Goal: Task Accomplishment & Management: Complete application form

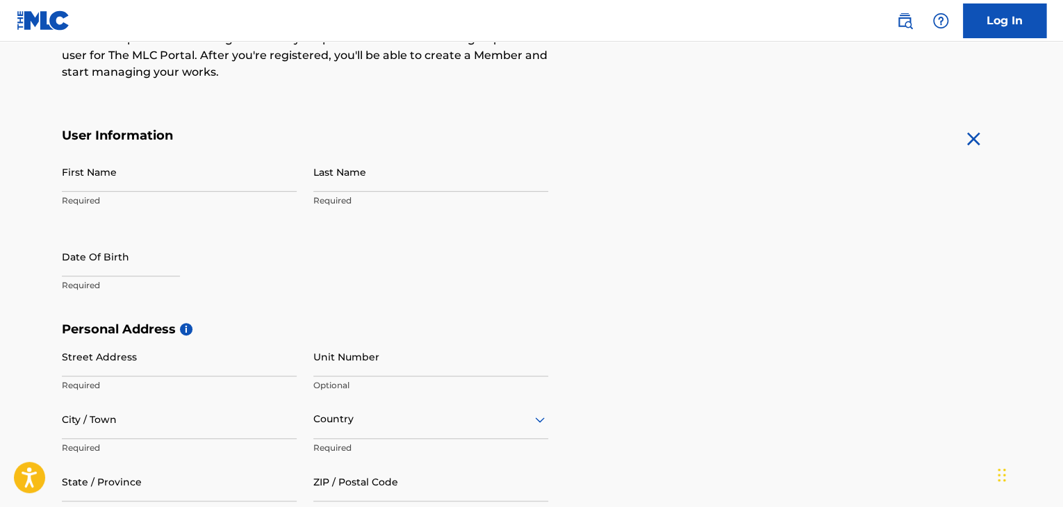
scroll to position [209, 0]
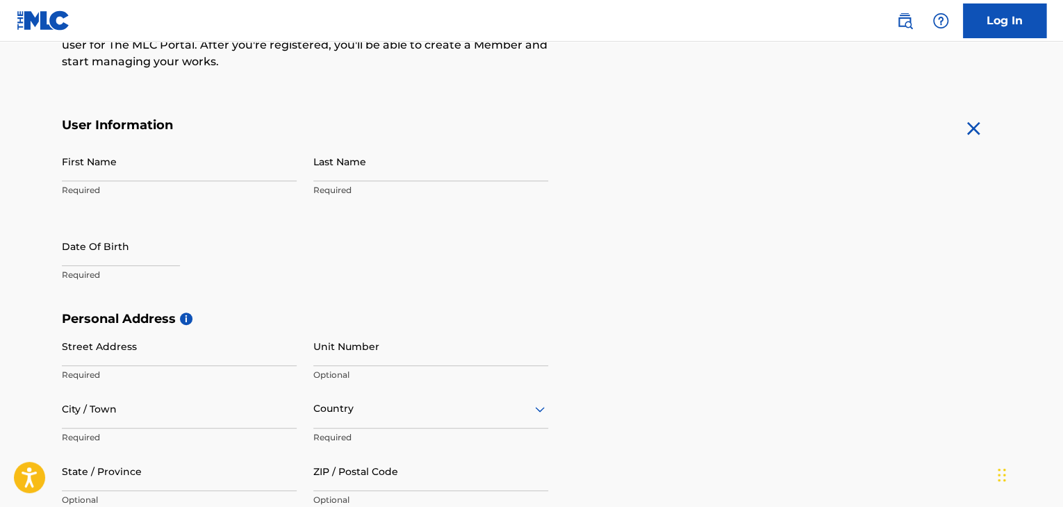
click at [98, 161] on input "First Name" at bounding box center [179, 162] width 235 height 40
type input "[PERSON_NAME]"
type input "202 Robinson Dr"
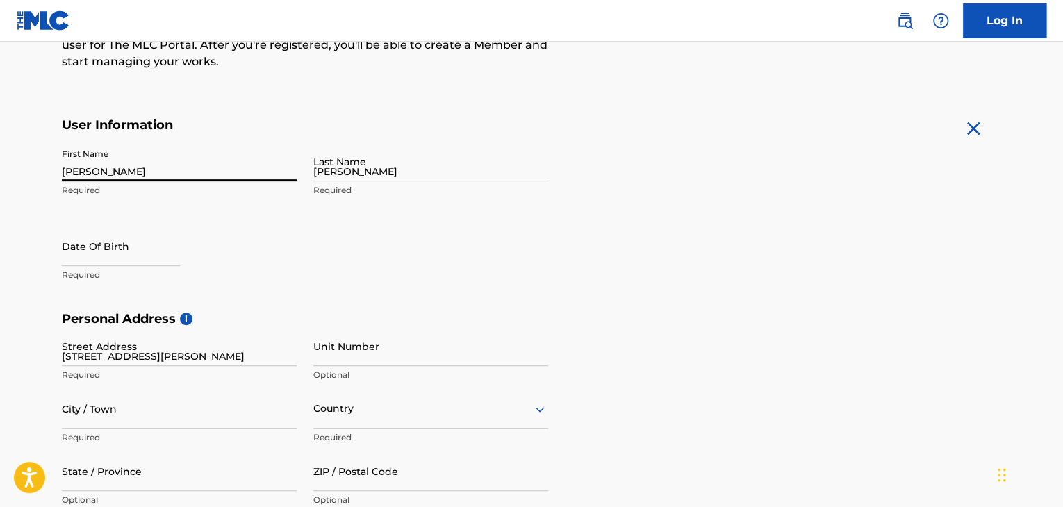
type input "Quincy"
type input "United States"
type input "Florida"
type input "32352"
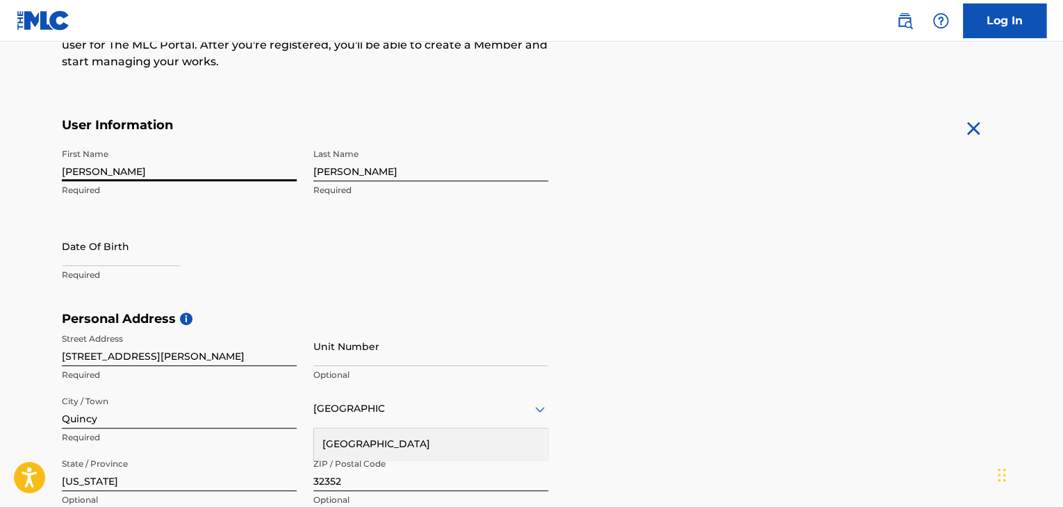
select select "8"
select select "2025"
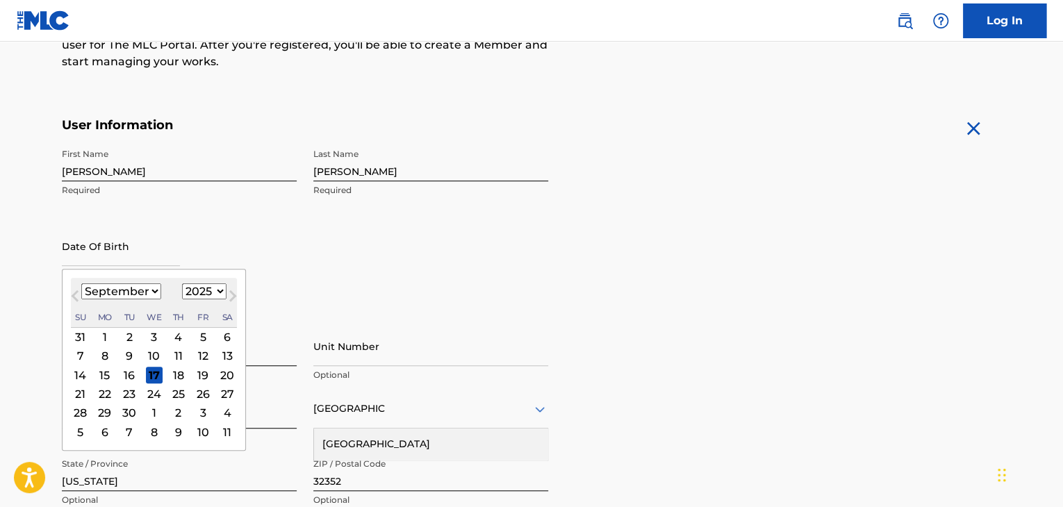
click at [142, 245] on input "text" at bounding box center [121, 247] width 118 height 40
click at [153, 292] on select "January February March April May June July August September October November De…" at bounding box center [121, 292] width 80 height 16
select select "5"
click at [81, 284] on select "January February March April May June July August September October November De…" at bounding box center [121, 292] width 80 height 16
click at [215, 291] on select "1899 1900 1901 1902 1903 1904 1905 1906 1907 1908 1909 1910 1911 1912 1913 1914…" at bounding box center [204, 292] width 44 height 16
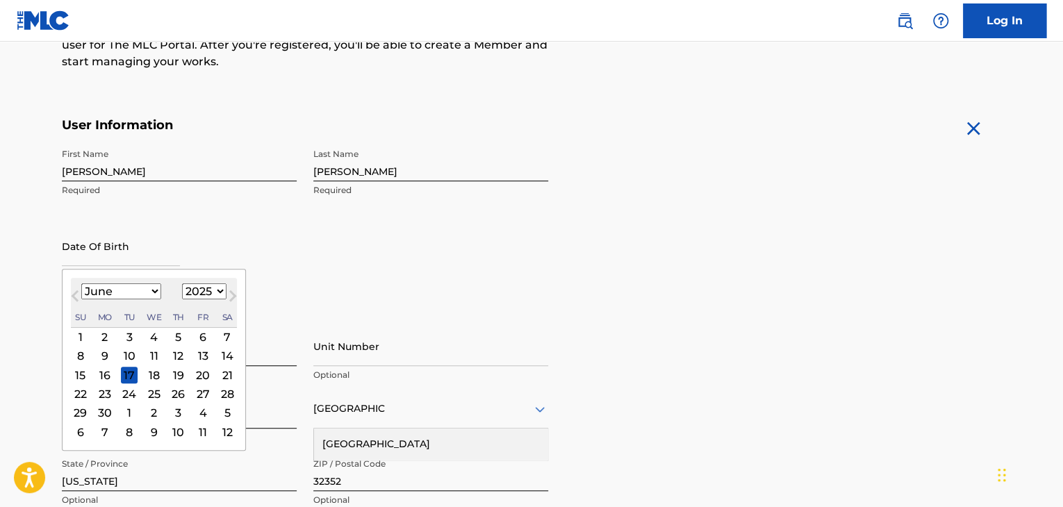
select select "1985"
click at [182, 284] on select "1899 1900 1901 1902 1903 1904 1905 1906 1907 1908 1909 1910 1911 1912 1913 1914…" at bounding box center [204, 292] width 44 height 16
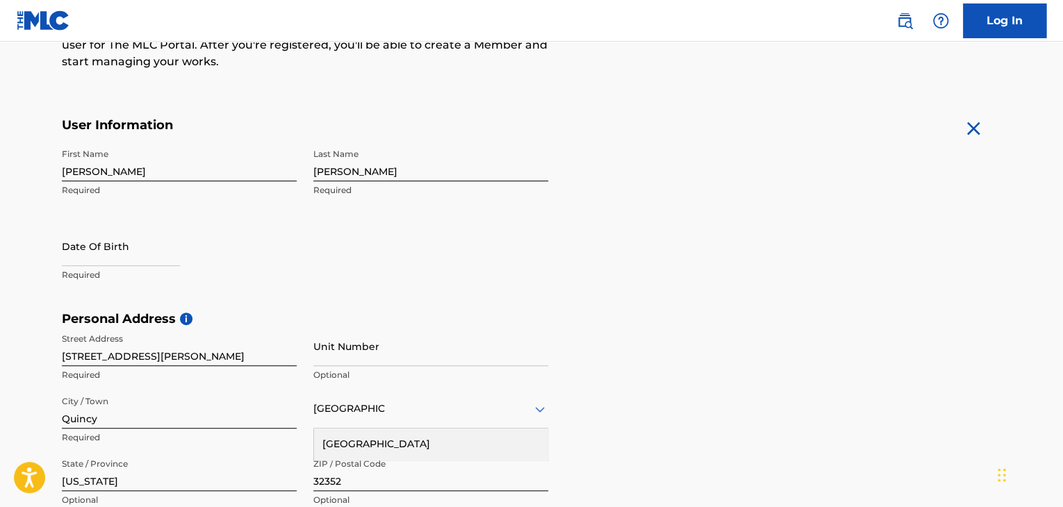
click at [604, 264] on form "User Information First Name Frank Required Last Name Wilson Required Date Of Bi…" at bounding box center [532, 425] width 940 height 617
click at [100, 249] on input "text" at bounding box center [121, 247] width 118 height 40
select select "8"
select select "2025"
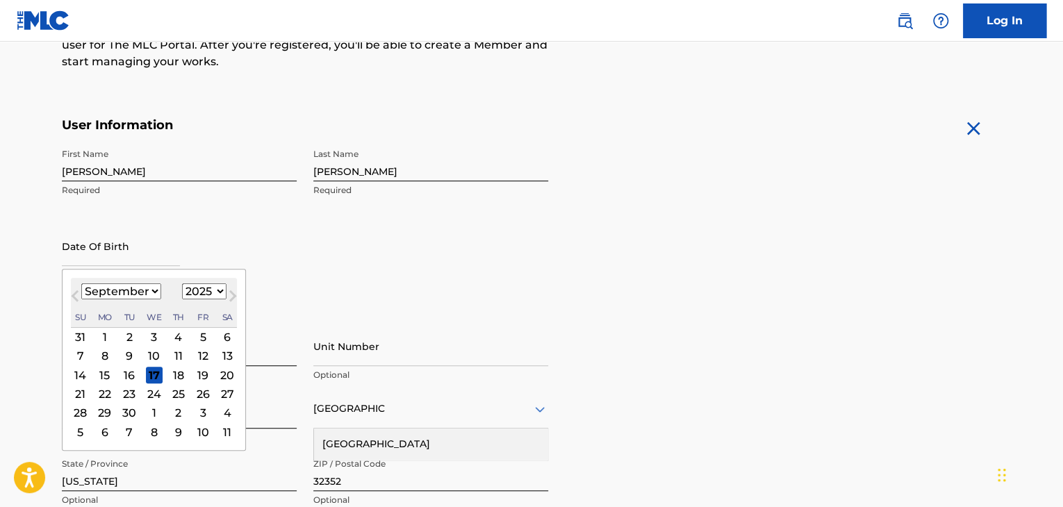
click at [142, 290] on select "January February March April May June July August September October November De…" at bounding box center [121, 292] width 80 height 16
select select "5"
click at [81, 284] on select "January February March April May June July August September October November De…" at bounding box center [121, 292] width 80 height 16
click at [203, 293] on select "1899 1900 1901 1902 1903 1904 1905 1906 1907 1908 1909 1910 1911 1912 1913 1914…" at bounding box center [204, 292] width 44 height 16
select select "1985"
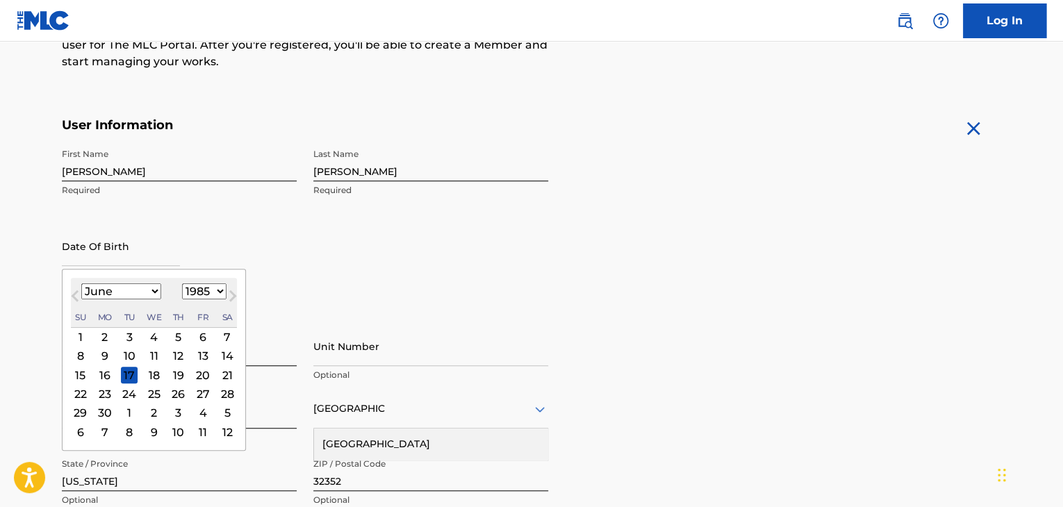
click at [182, 284] on select "1899 1900 1901 1902 1903 1904 1905 1906 1907 1908 1909 1910 1911 1912 1913 1914…" at bounding box center [204, 292] width 44 height 16
click at [418, 257] on div "First Name Frank Required Last Name Wilson Required Date Of Birth June 1985 Pre…" at bounding box center [305, 227] width 487 height 170
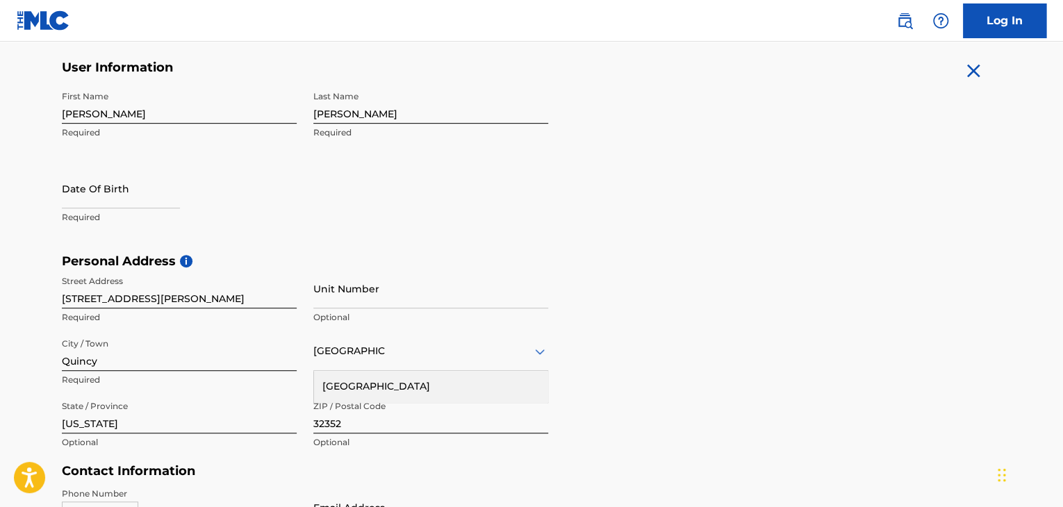
scroll to position [278, 0]
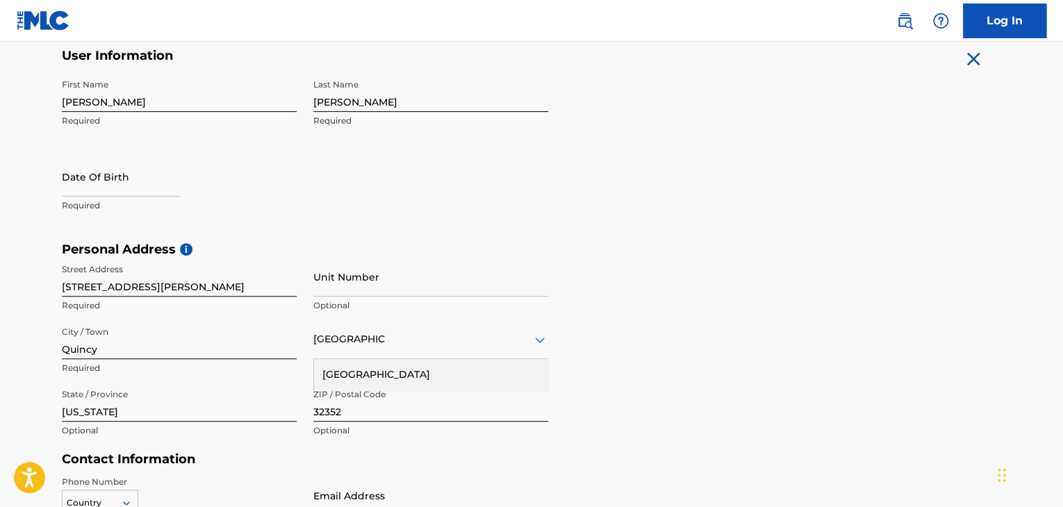
click at [153, 191] on input "text" at bounding box center [121, 177] width 118 height 40
select select "8"
select select "2025"
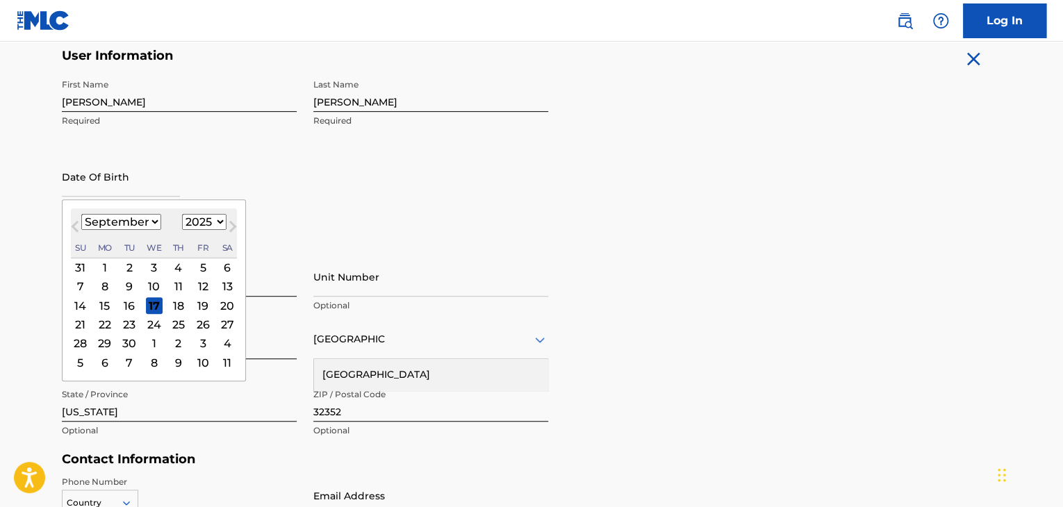
click at [147, 220] on select "January February March April May June July August September October November De…" at bounding box center [121, 222] width 80 height 16
select select "5"
click at [81, 214] on select "January February March April May June July August September October November De…" at bounding box center [121, 222] width 80 height 16
click at [215, 224] on select "1899 1900 1901 1902 1903 1904 1905 1906 1907 1908 1909 1910 1911 1912 1913 1914…" at bounding box center [204, 222] width 44 height 16
select select "1985"
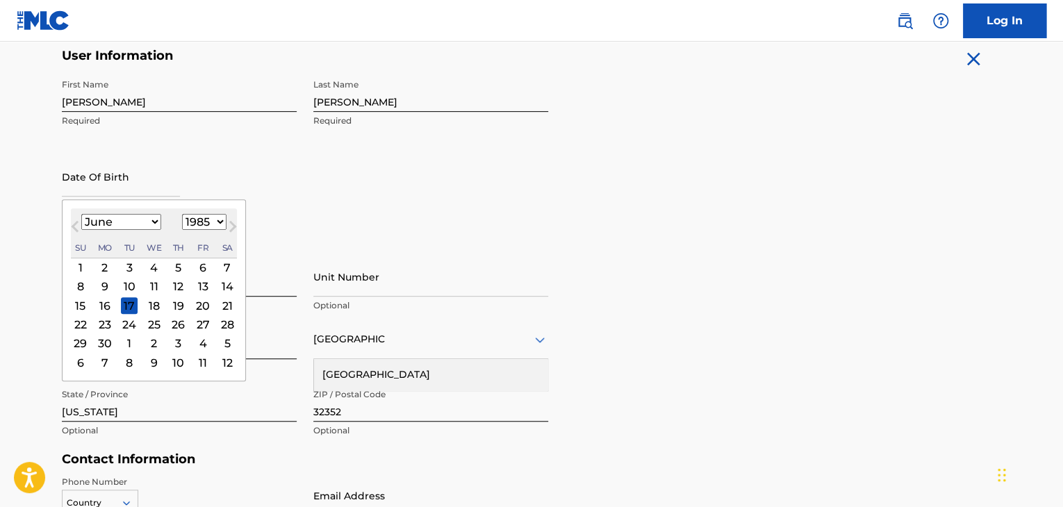
click at [182, 214] on select "1899 1900 1901 1902 1903 1904 1905 1906 1907 1908 1909 1910 1911 1912 1913 1914…" at bounding box center [204, 222] width 44 height 16
click at [224, 326] on div "22" at bounding box center [227, 324] width 17 height 17
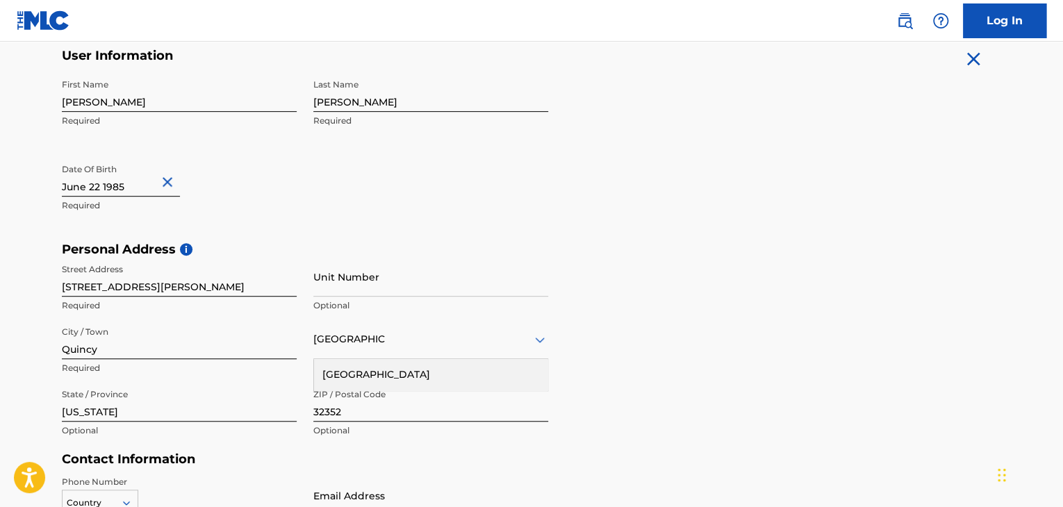
click at [751, 218] on form "User Information First Name Frank Required Last Name Wilson Required Date Of Bi…" at bounding box center [532, 356] width 940 height 617
click at [449, 377] on div "United States" at bounding box center [431, 374] width 234 height 31
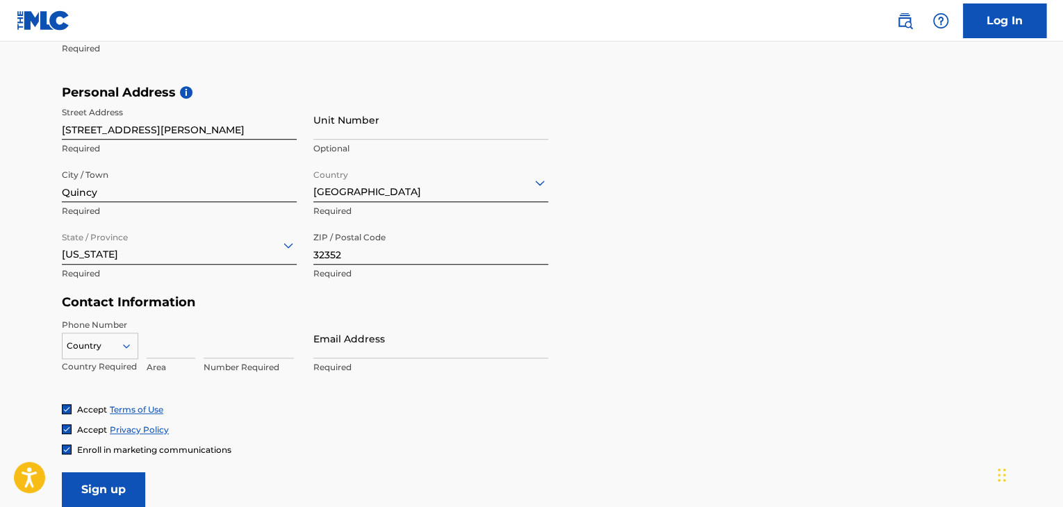
scroll to position [487, 0]
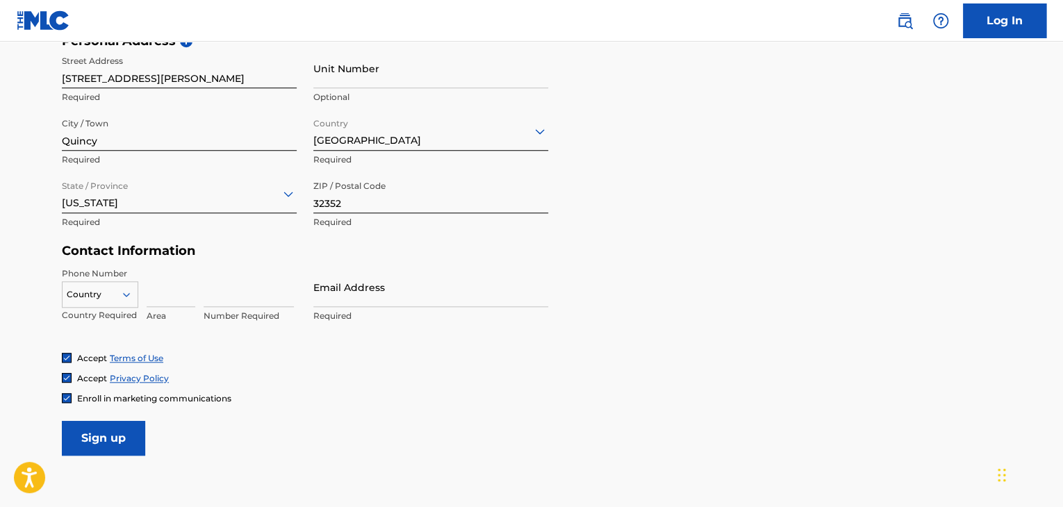
click at [159, 290] on input at bounding box center [171, 288] width 49 height 40
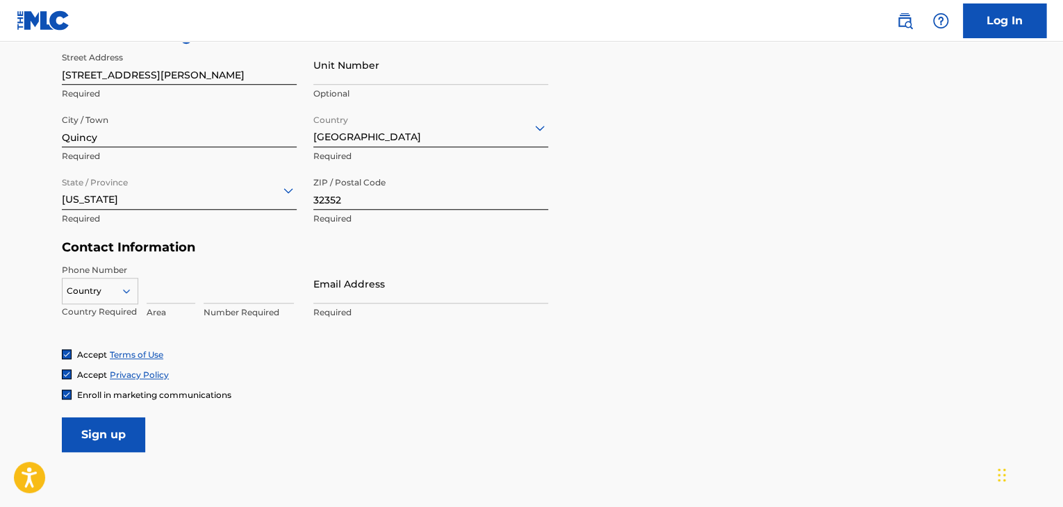
click at [125, 298] on div "Country" at bounding box center [100, 288] width 76 height 21
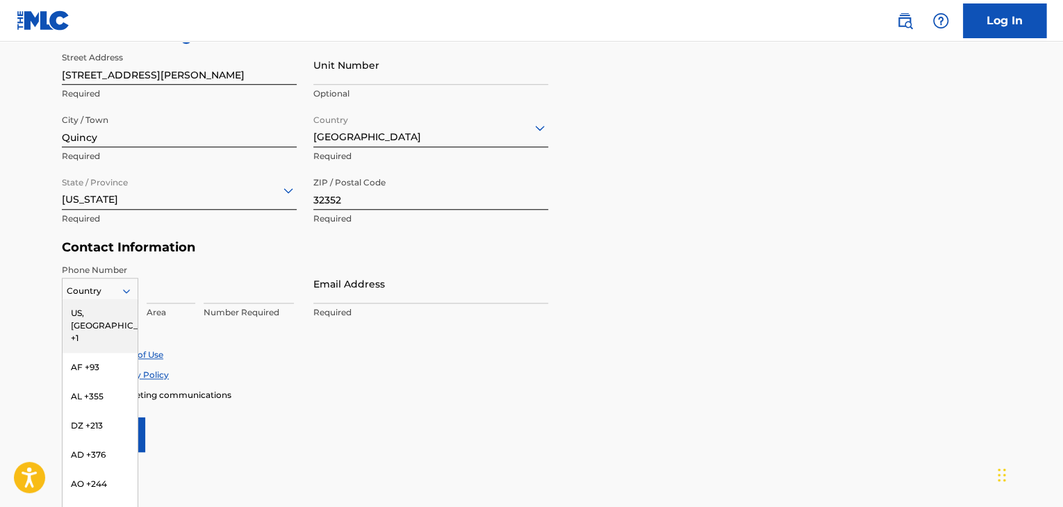
click at [99, 315] on div "US, CA +1" at bounding box center [100, 326] width 75 height 54
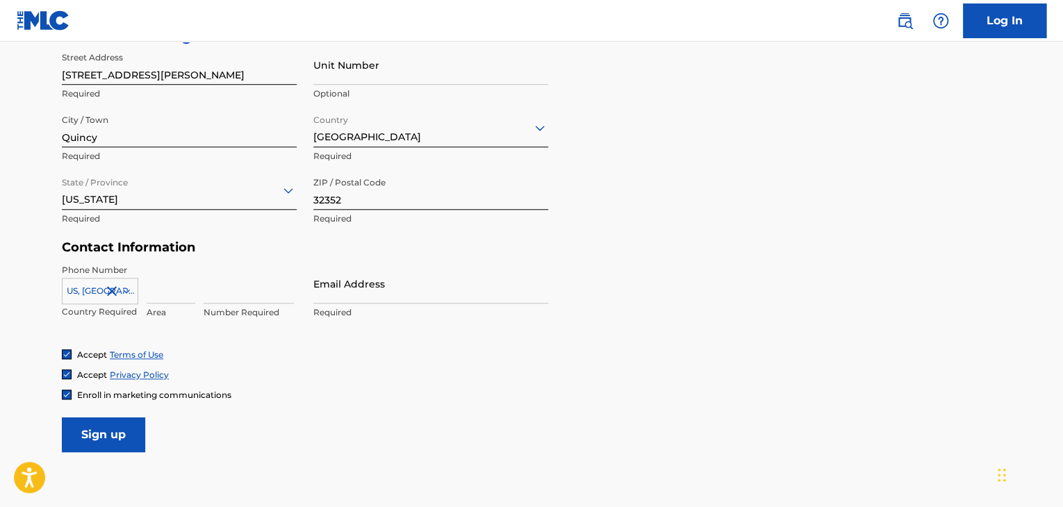
click at [169, 292] on input at bounding box center [171, 284] width 49 height 40
type input "850"
type input "5676371"
click at [450, 288] on input "Email Address" at bounding box center [430, 284] width 235 height 40
type input "[EMAIL_ADDRESS][DOMAIN_NAME]"
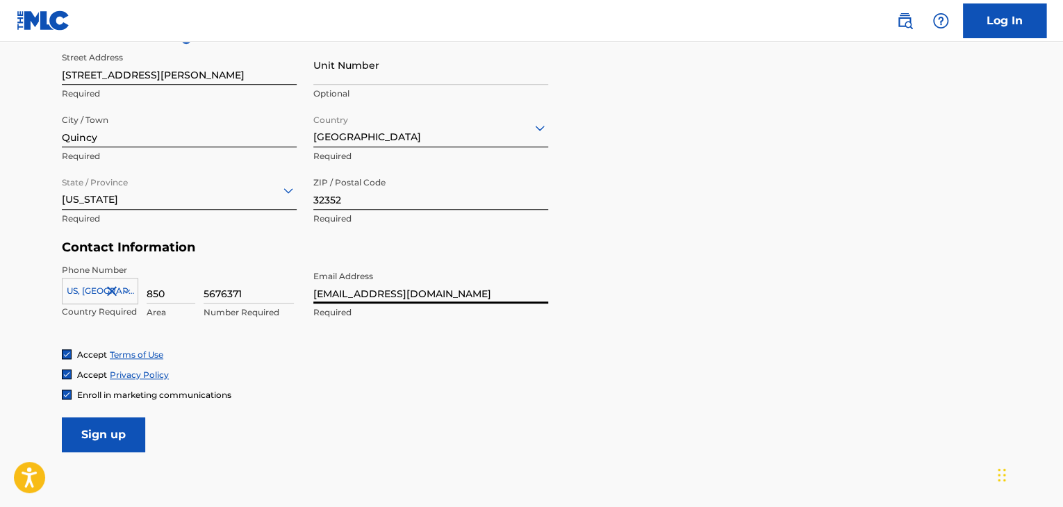
click at [127, 291] on icon at bounding box center [126, 291] width 7 height 4
click at [206, 251] on h5 "Contact Information" at bounding box center [305, 248] width 487 height 16
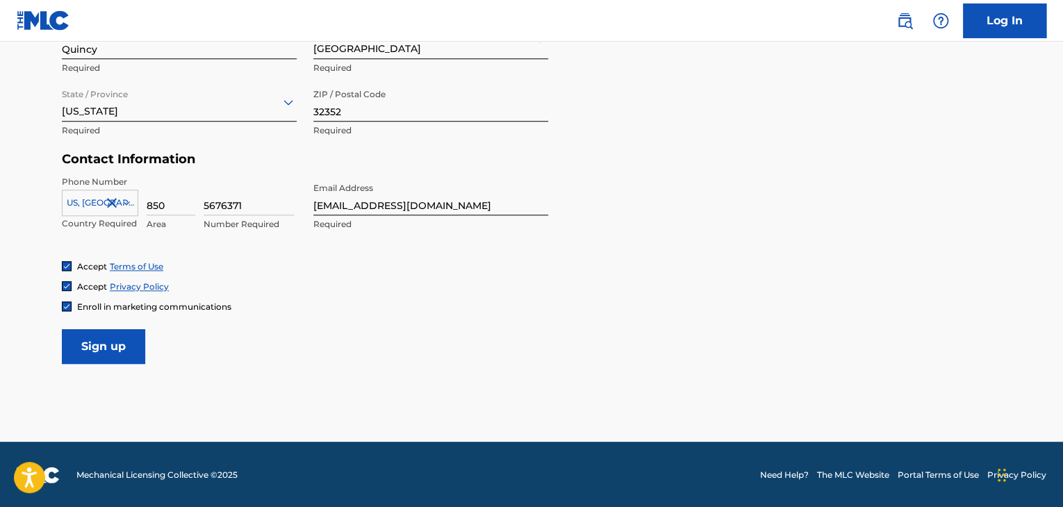
scroll to position [579, 0]
click at [96, 339] on input "Sign up" at bounding box center [103, 346] width 83 height 35
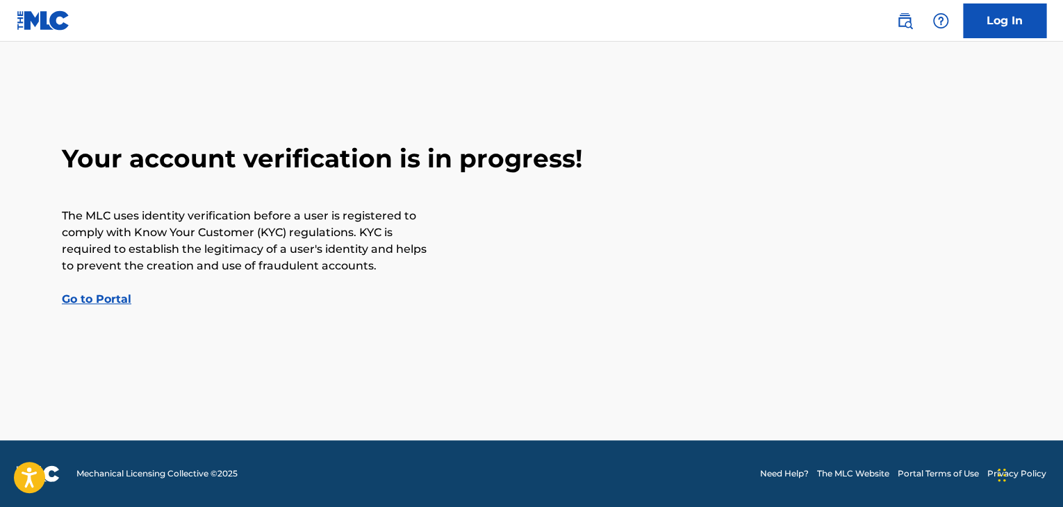
click at [104, 299] on link "Go to Portal" at bounding box center [97, 299] width 70 height 13
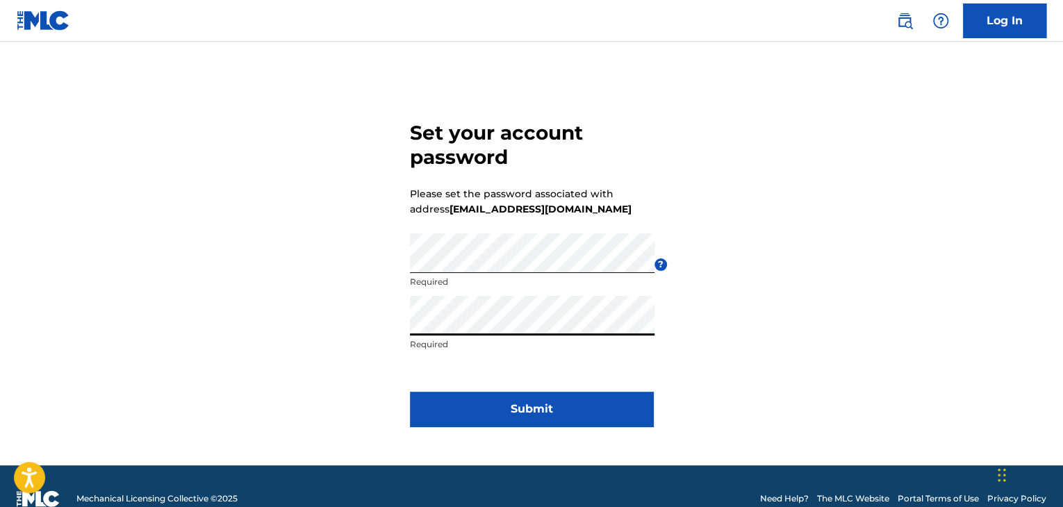
click at [560, 400] on button "Submit" at bounding box center [531, 409] width 243 height 35
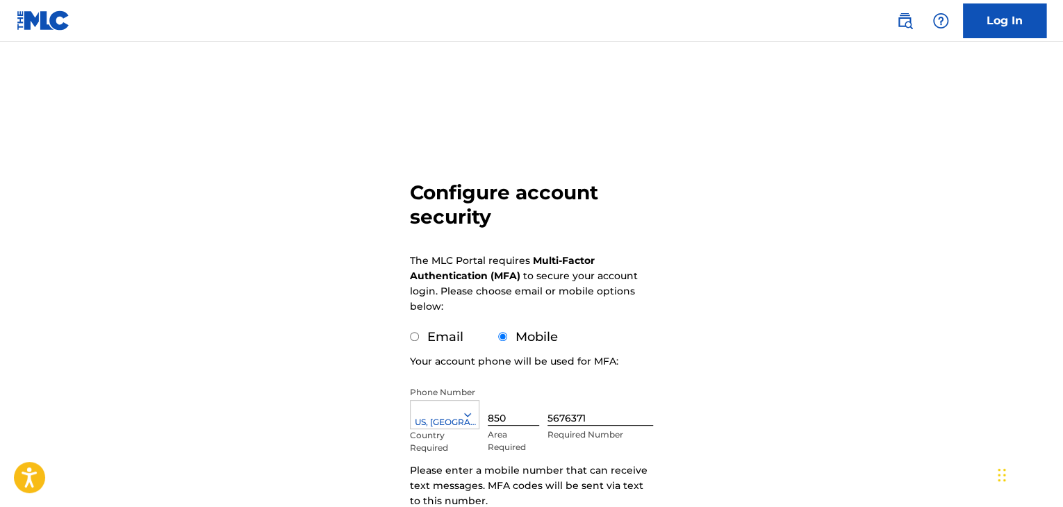
click at [432, 334] on label "Email" at bounding box center [445, 336] width 36 height 15
click at [419, 334] on input "Email" at bounding box center [414, 336] width 9 height 9
radio input "true"
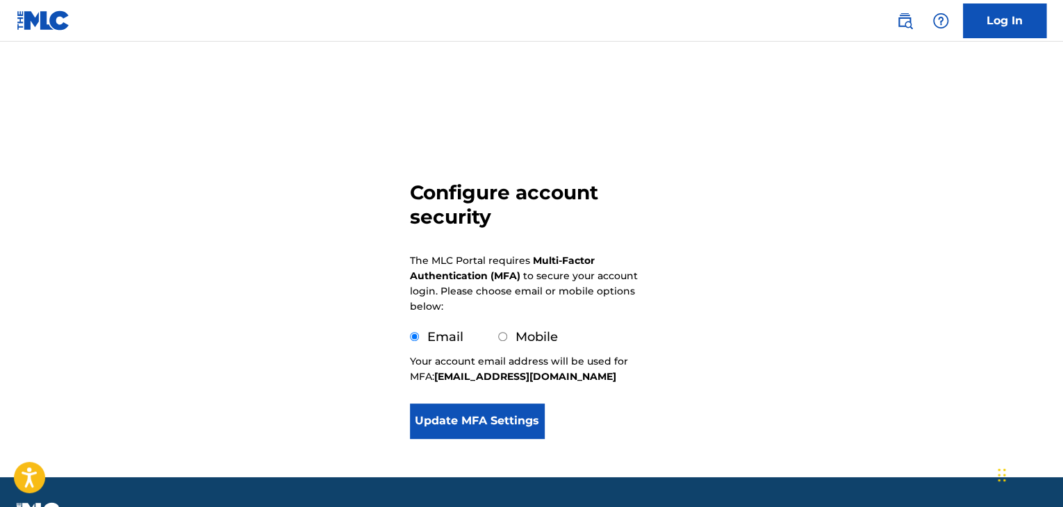
click at [466, 424] on button "Update MFA Settings" at bounding box center [477, 421] width 134 height 35
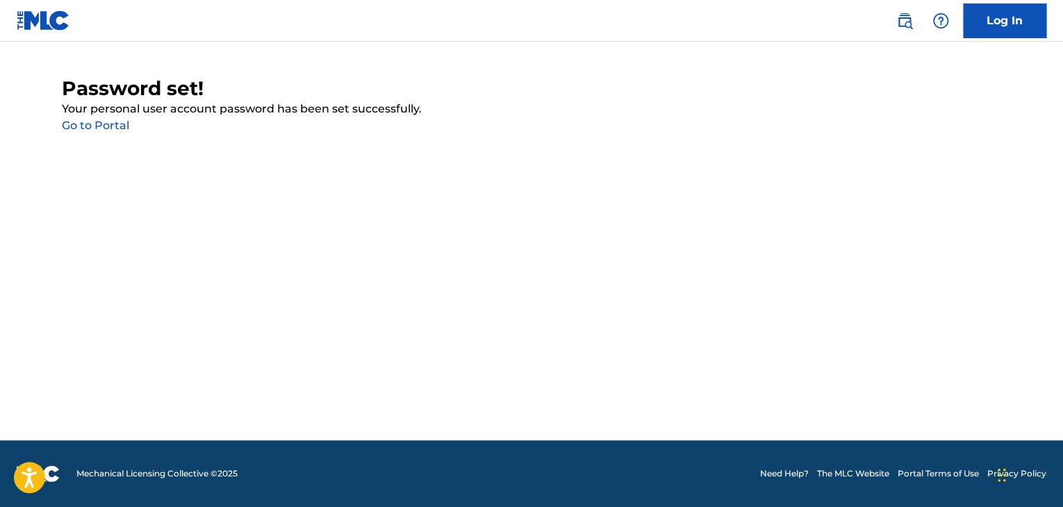
click at [97, 125] on link "Go to Portal" at bounding box center [95, 125] width 67 height 13
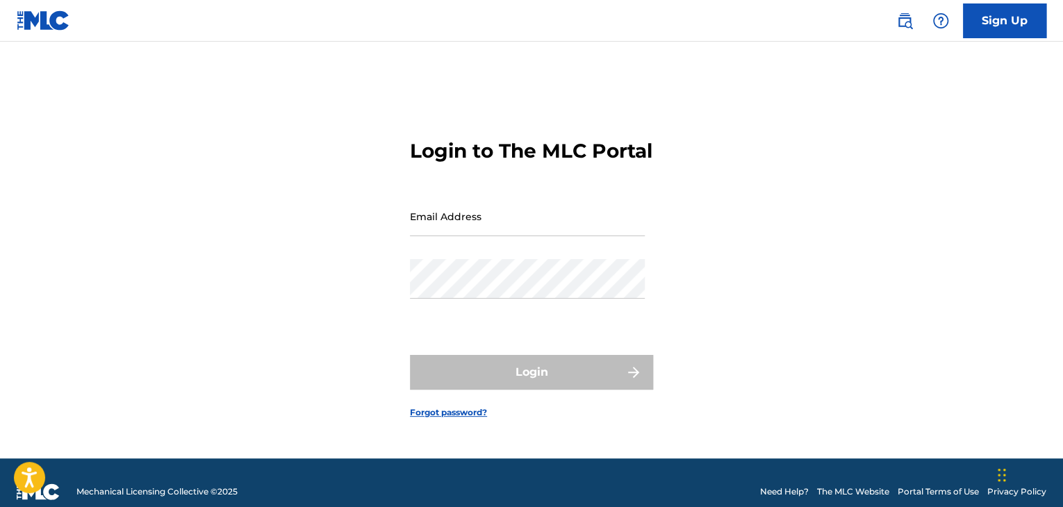
click at [466, 231] on input "Email Address" at bounding box center [527, 217] width 235 height 40
type input "[EMAIL_ADDRESS][DOMAIN_NAME]"
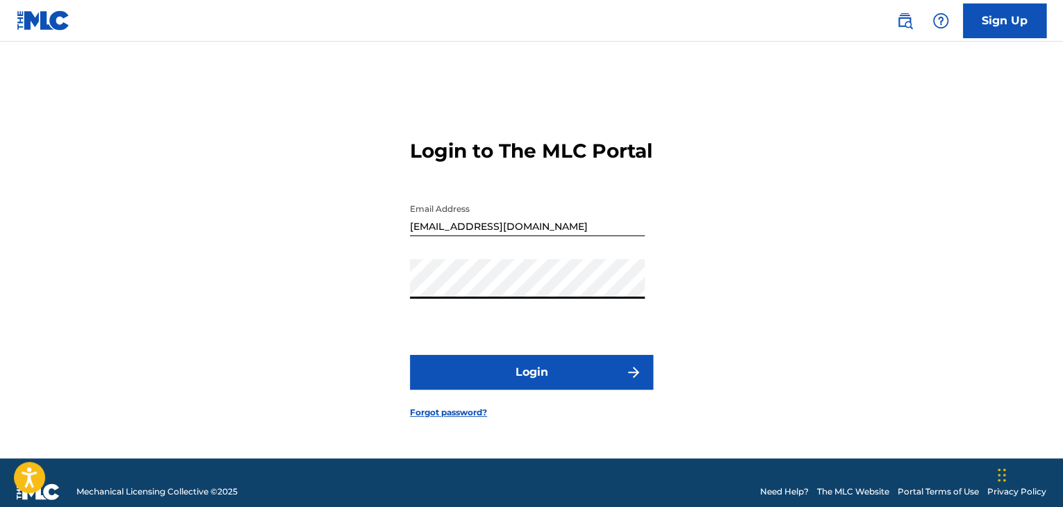
click at [410, 355] on button "Login" at bounding box center [531, 372] width 243 height 35
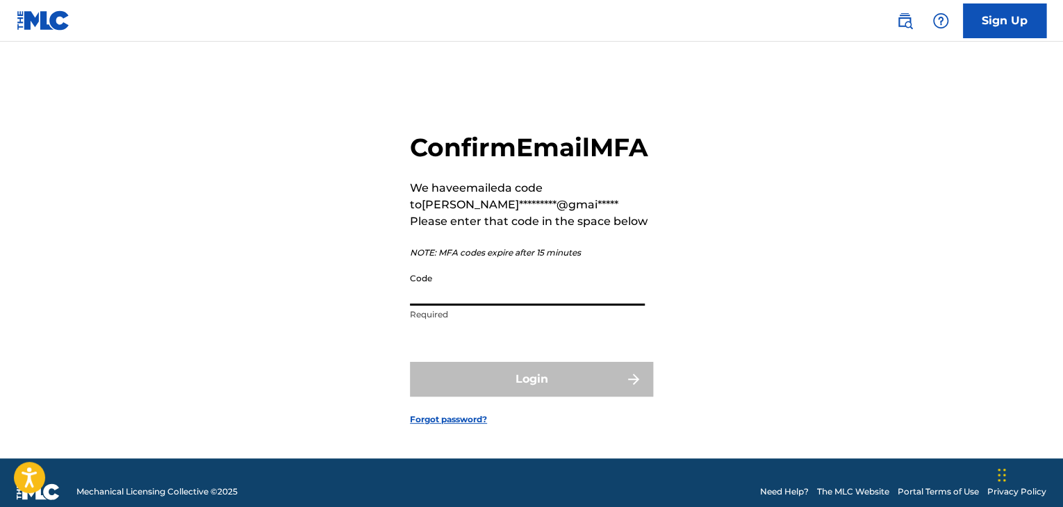
click at [464, 306] on input "Code" at bounding box center [527, 286] width 235 height 40
paste input "098990"
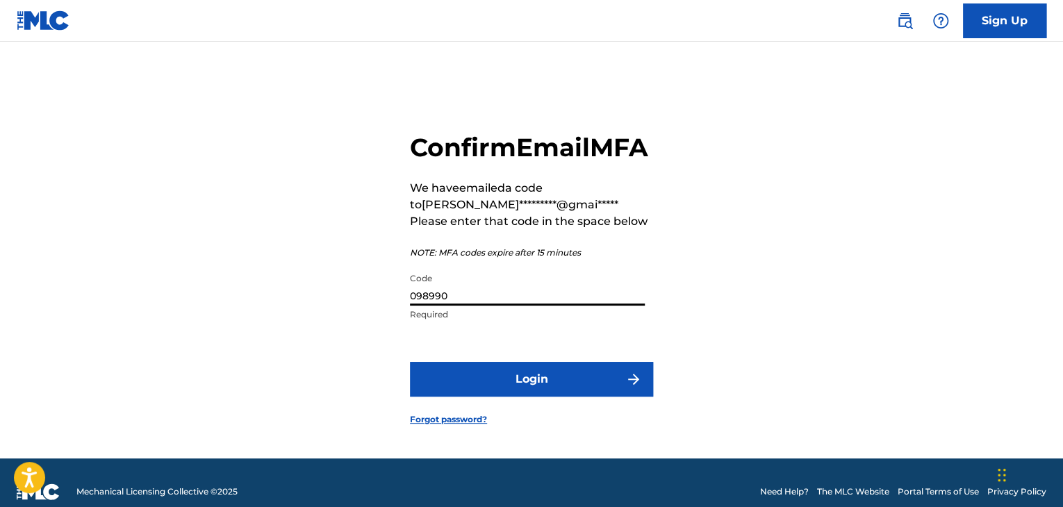
type input "098990"
click at [586, 390] on button "Login" at bounding box center [531, 379] width 243 height 35
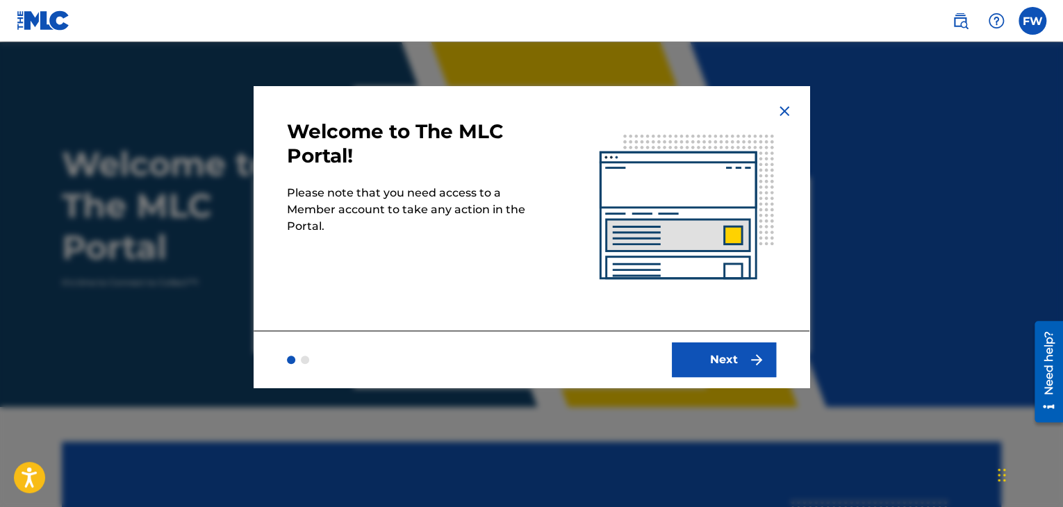
click at [732, 357] on button "Next" at bounding box center [724, 360] width 104 height 35
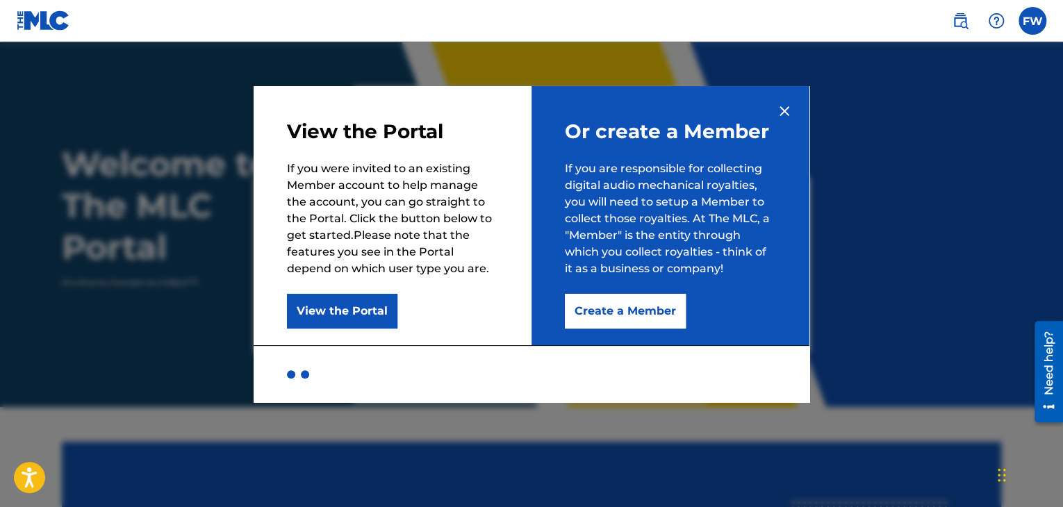
click at [639, 316] on button "Create a Member" at bounding box center [625, 311] width 121 height 35
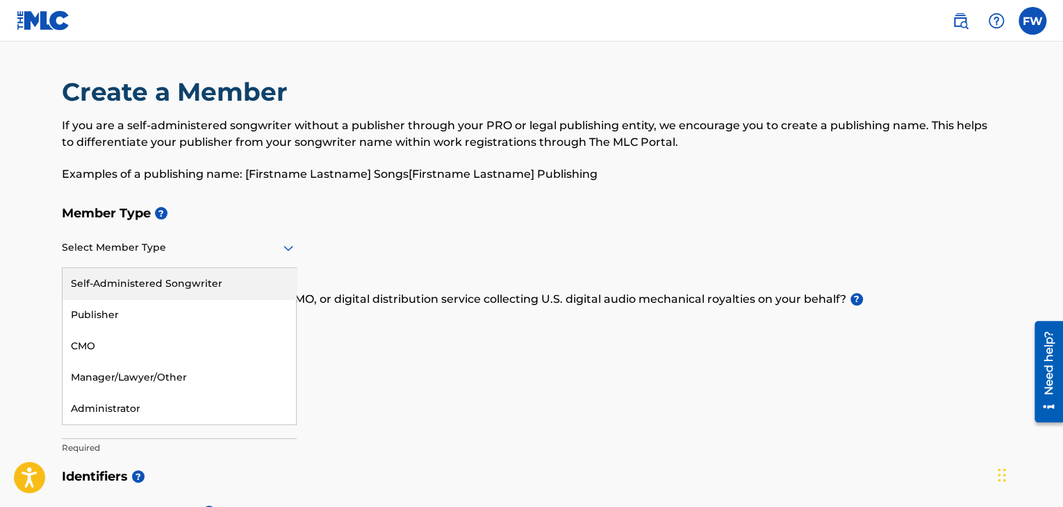
click at [292, 247] on icon at bounding box center [289, 249] width 10 height 6
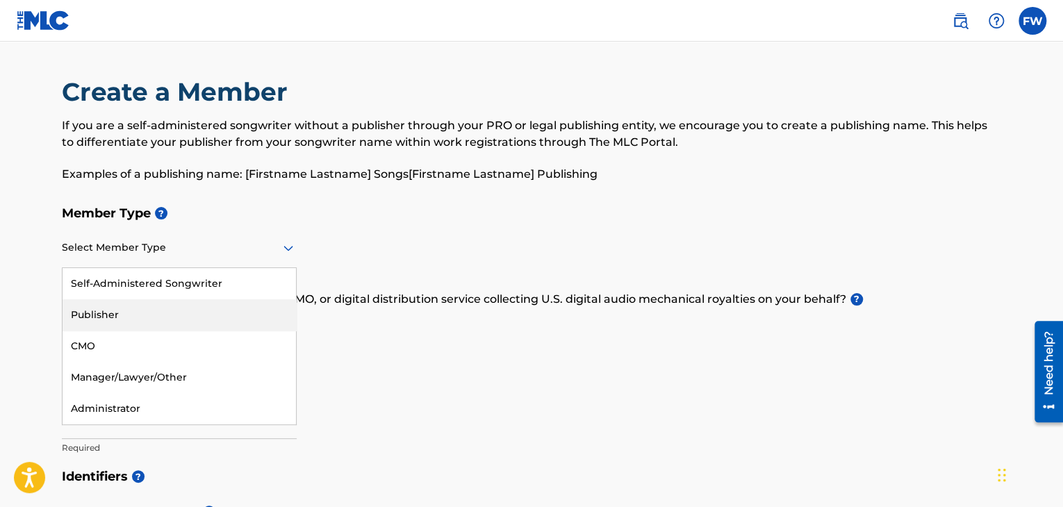
click at [206, 314] on div "Publisher" at bounding box center [180, 315] width 234 height 31
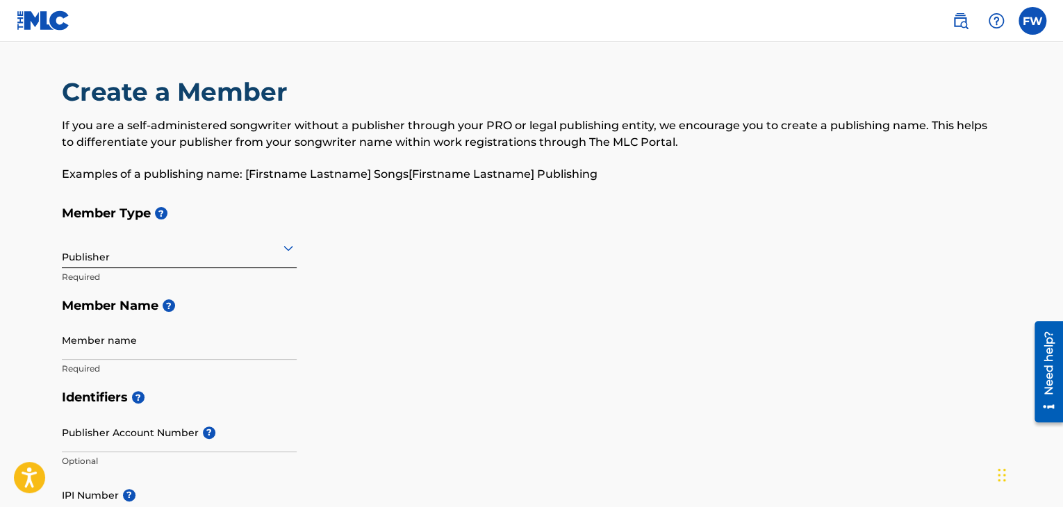
click at [170, 343] on input "Member name" at bounding box center [179, 340] width 235 height 40
type input "Frank Wilson"
type input "202 Robinson Dr"
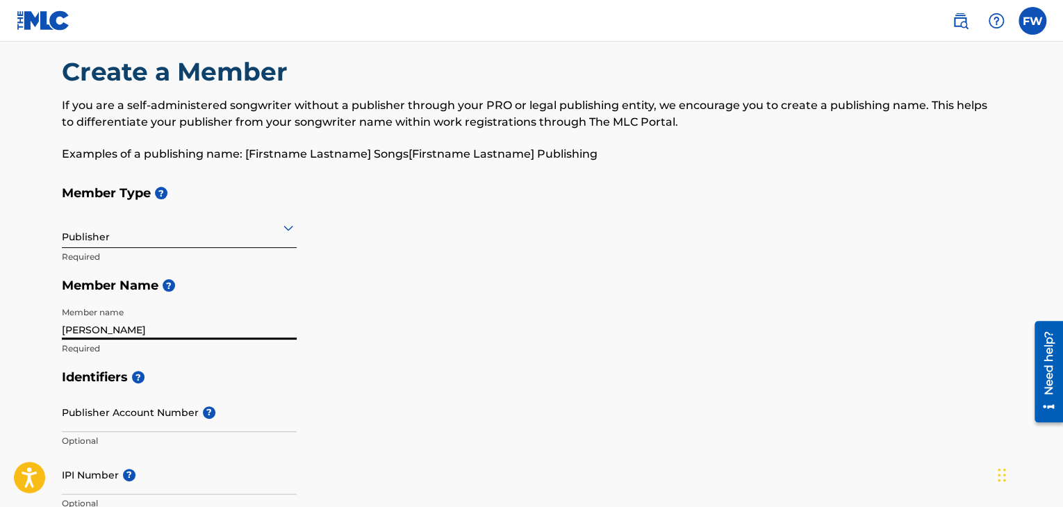
scroll to position [70, 0]
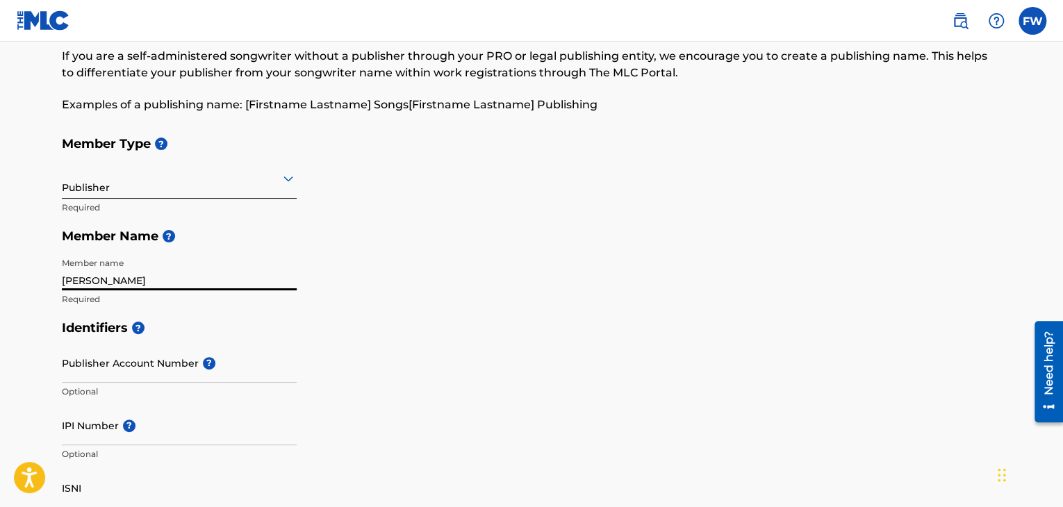
click at [188, 437] on input "IPI Number ?" at bounding box center [179, 426] width 235 height 40
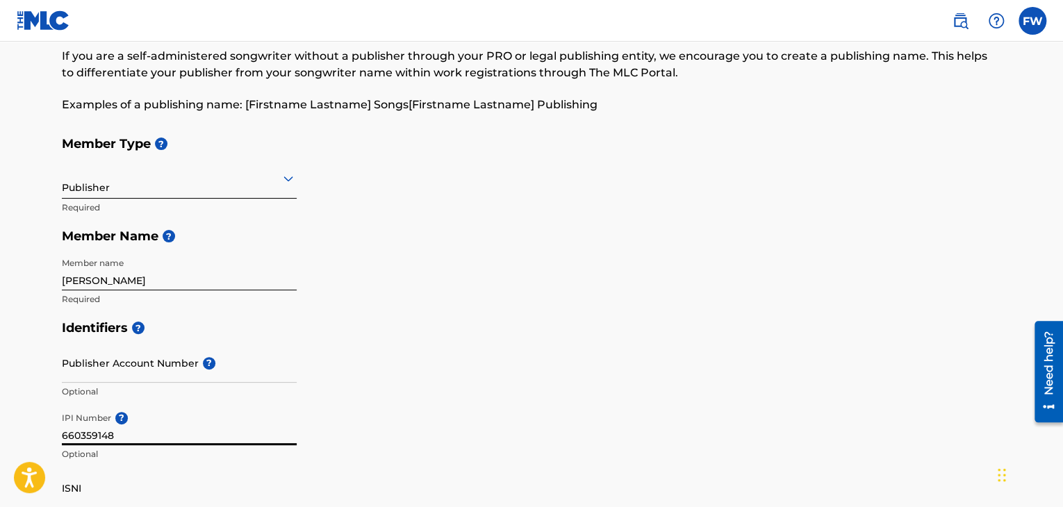
type input "660359148"
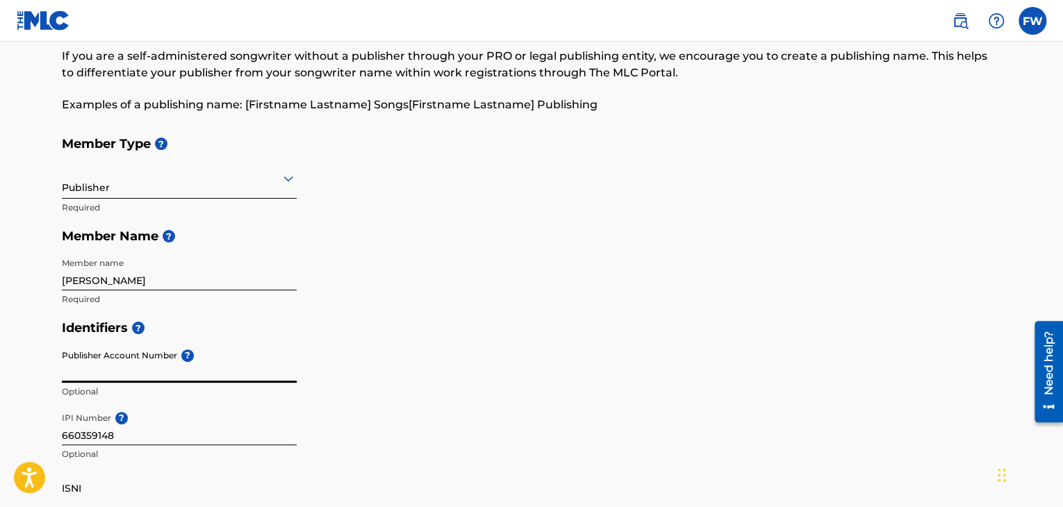
click at [141, 371] on input "Publisher Account Number ?" at bounding box center [179, 363] width 235 height 40
type input "3"
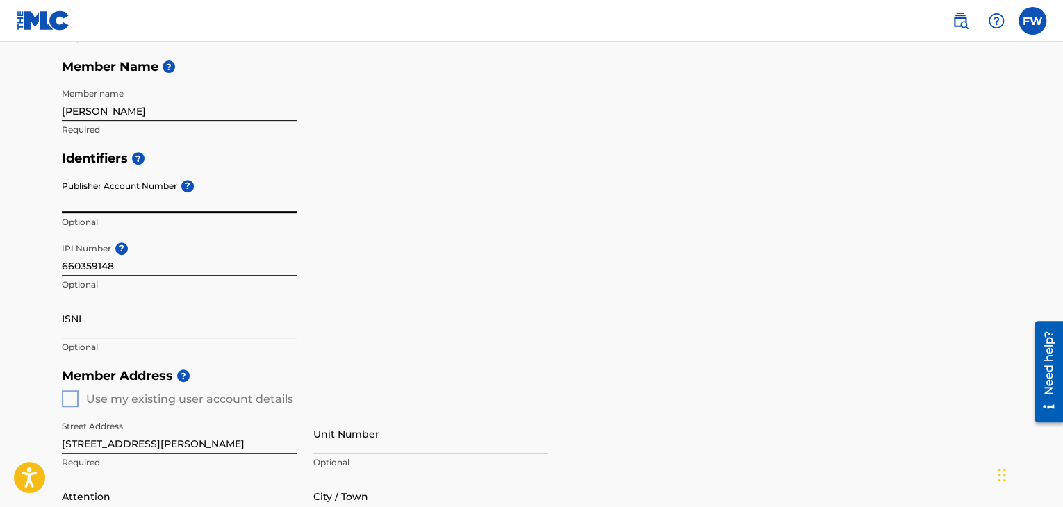
scroll to position [278, 0]
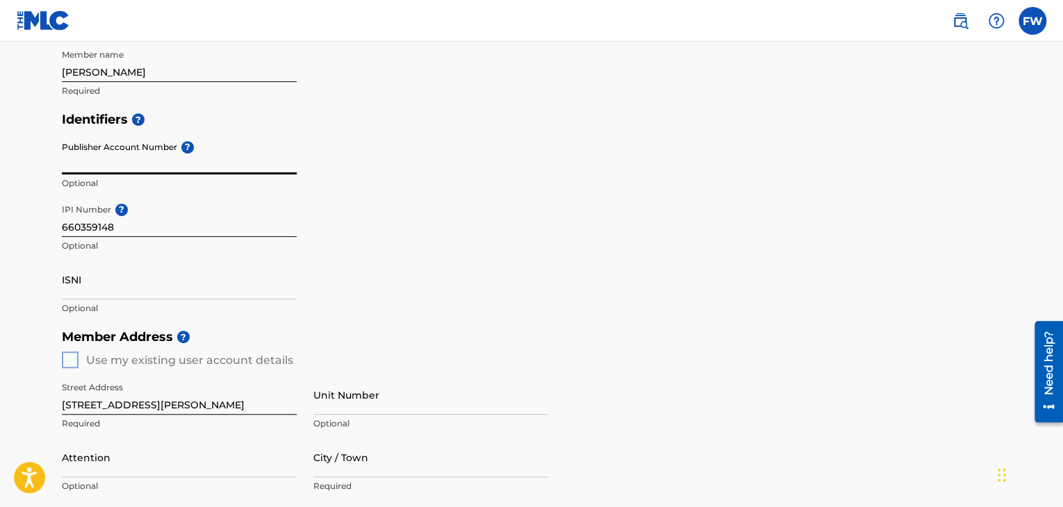
click at [72, 359] on div "Member Address ? Use my existing user account details Street Address 202 Robins…" at bounding box center [532, 481] width 940 height 318
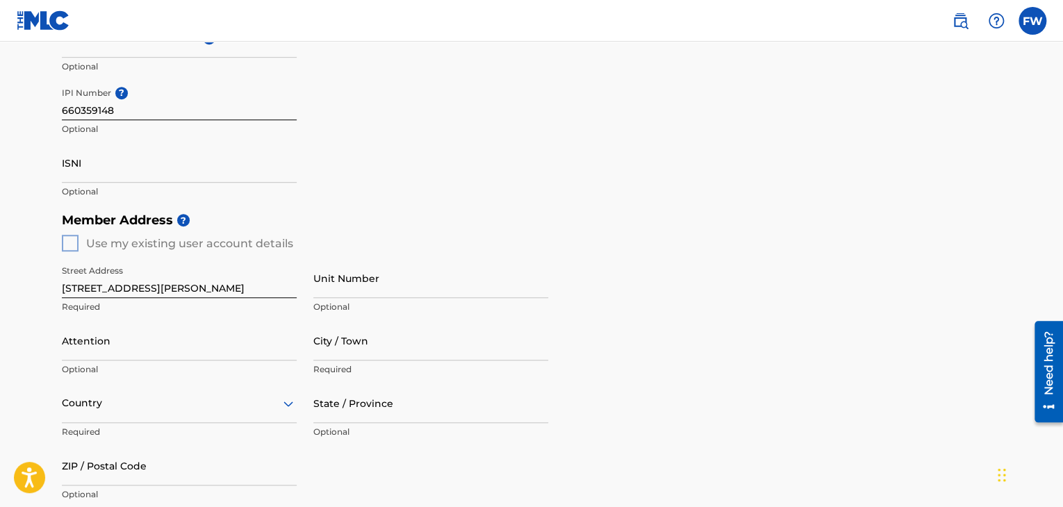
scroll to position [417, 0]
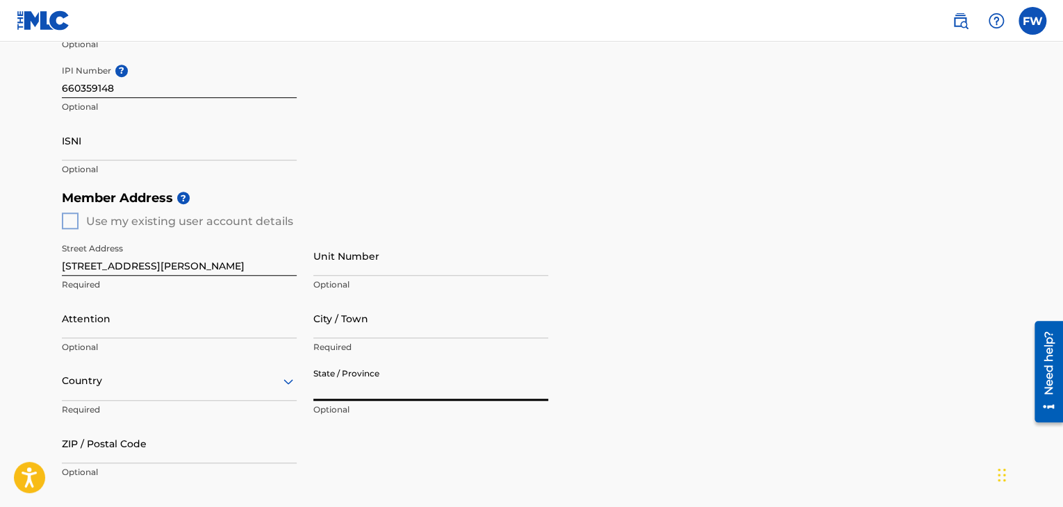
click at [364, 371] on input "State / Province" at bounding box center [430, 381] width 235 height 40
type input "Florida"
type input "Frank Wilson"
type input "Quincy"
type input "United States"
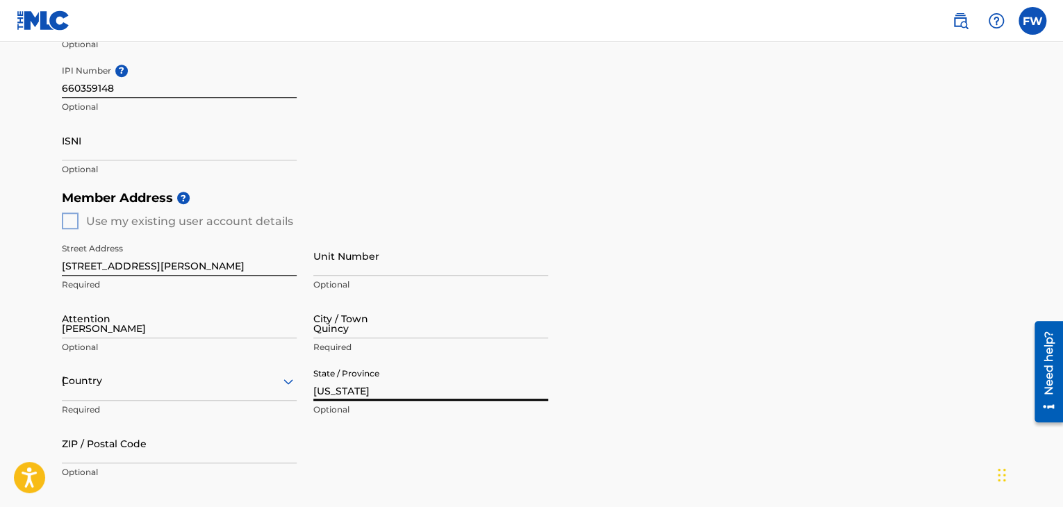
type input "32352"
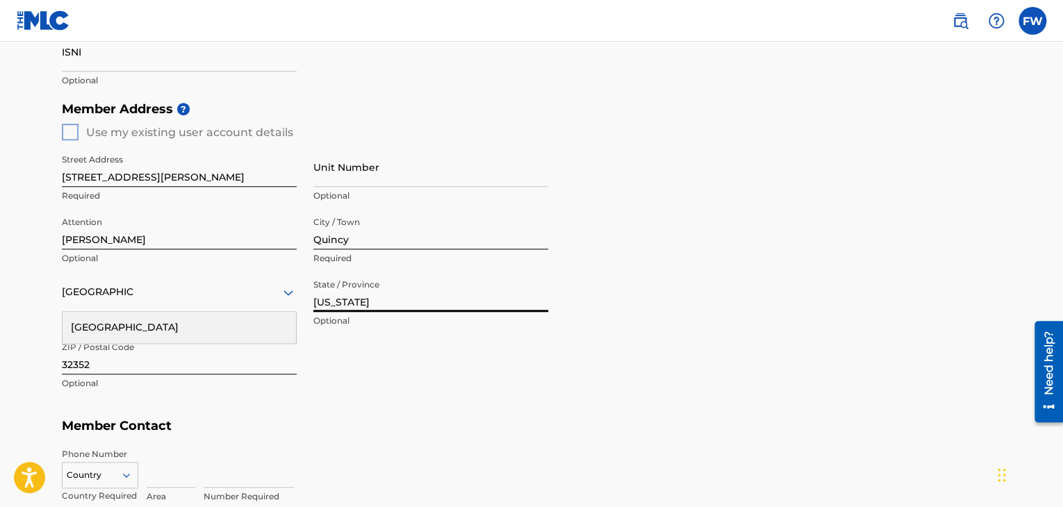
scroll to position [556, 0]
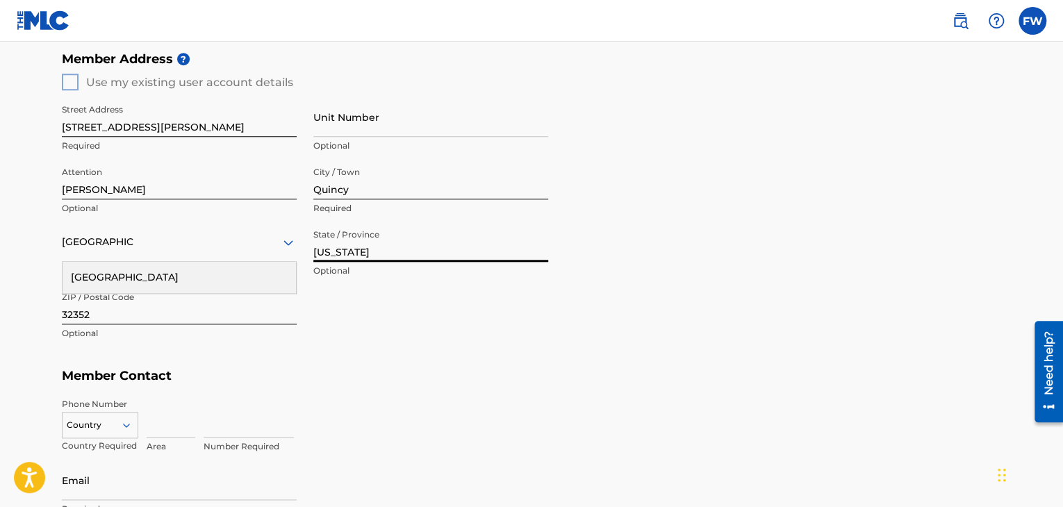
click at [225, 283] on div "United States" at bounding box center [180, 277] width 234 height 31
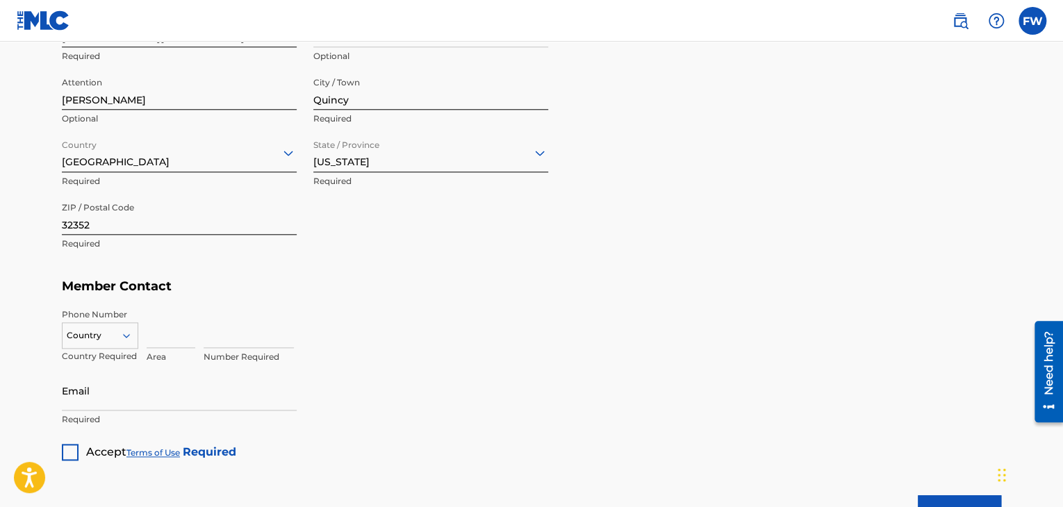
scroll to position [695, 0]
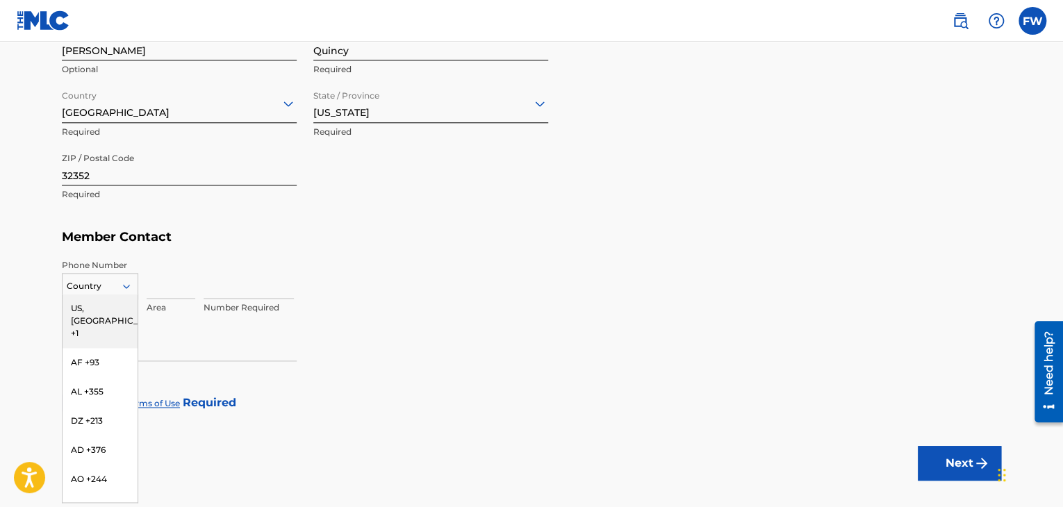
click at [128, 284] on icon at bounding box center [126, 286] width 13 height 13
click at [108, 307] on div "US, CA +1" at bounding box center [100, 321] width 75 height 54
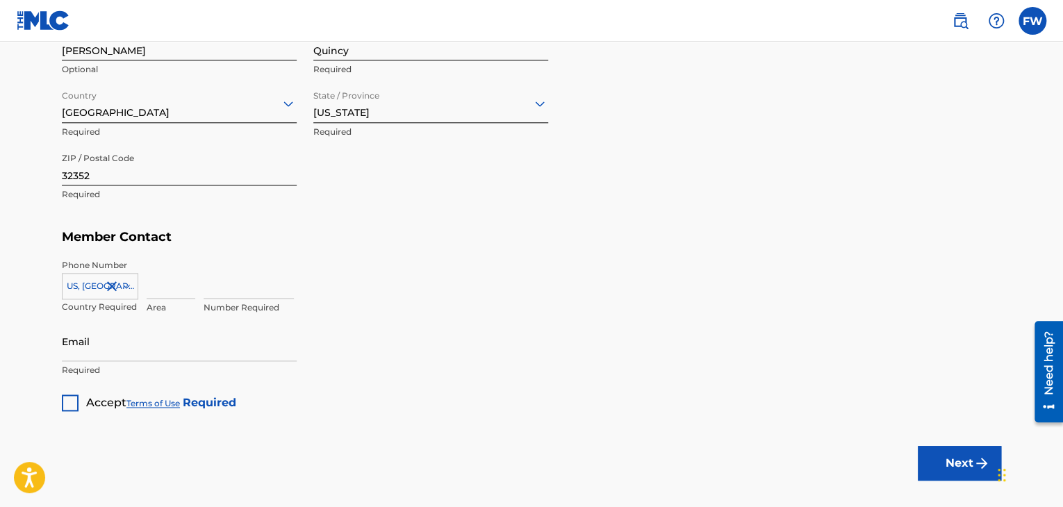
click at [167, 290] on input at bounding box center [171, 279] width 49 height 40
type input "850"
click at [231, 285] on input at bounding box center [249, 279] width 90 height 40
type input "5676371"
click at [198, 337] on input "Email" at bounding box center [179, 342] width 235 height 40
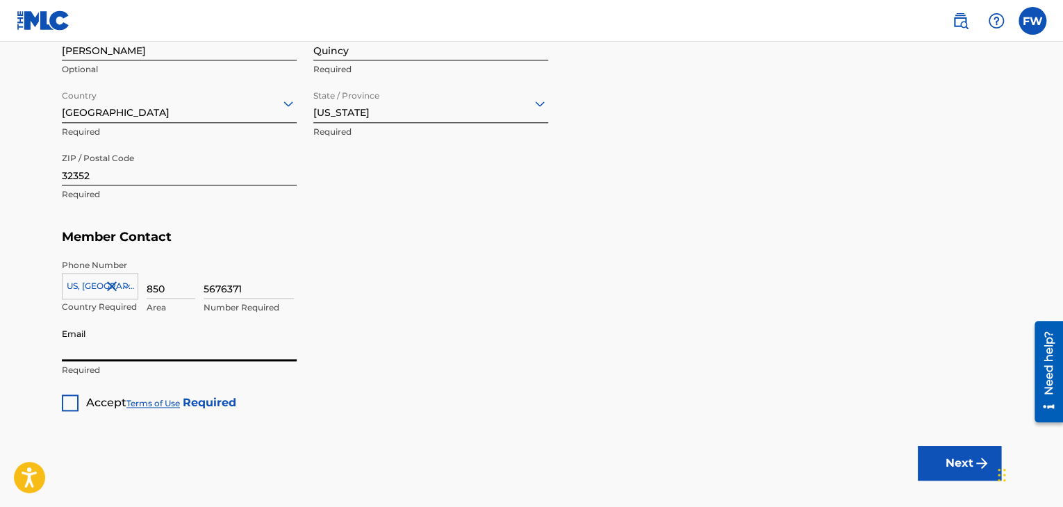
type input "[EMAIL_ADDRESS][DOMAIN_NAME]"
click at [67, 405] on div at bounding box center [70, 403] width 17 height 17
click at [954, 464] on button "Next" at bounding box center [959, 463] width 83 height 35
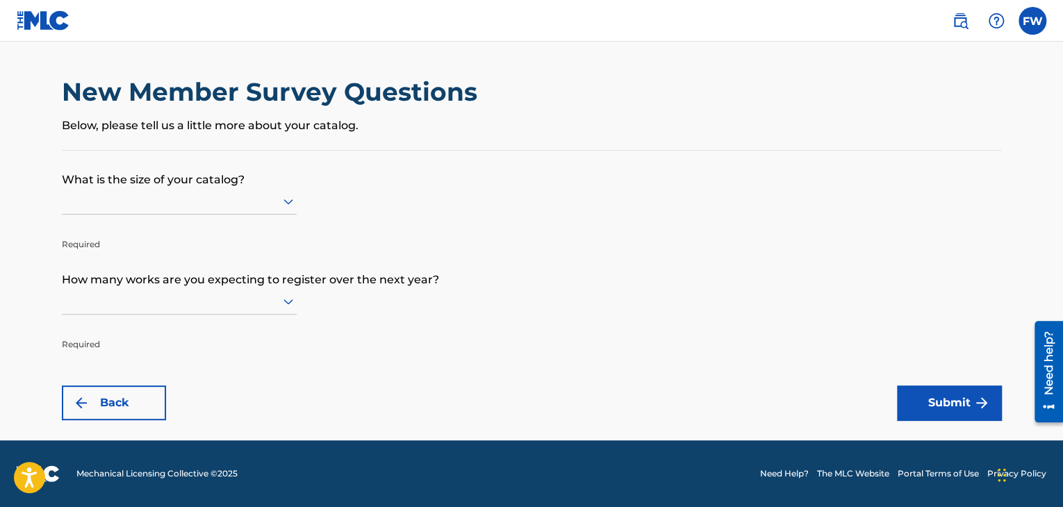
click at [267, 138] on div "New Member Survey Questions Below, please tell us a little more about your cata…" at bounding box center [532, 113] width 940 height 74
click at [284, 197] on icon at bounding box center [288, 201] width 17 height 17
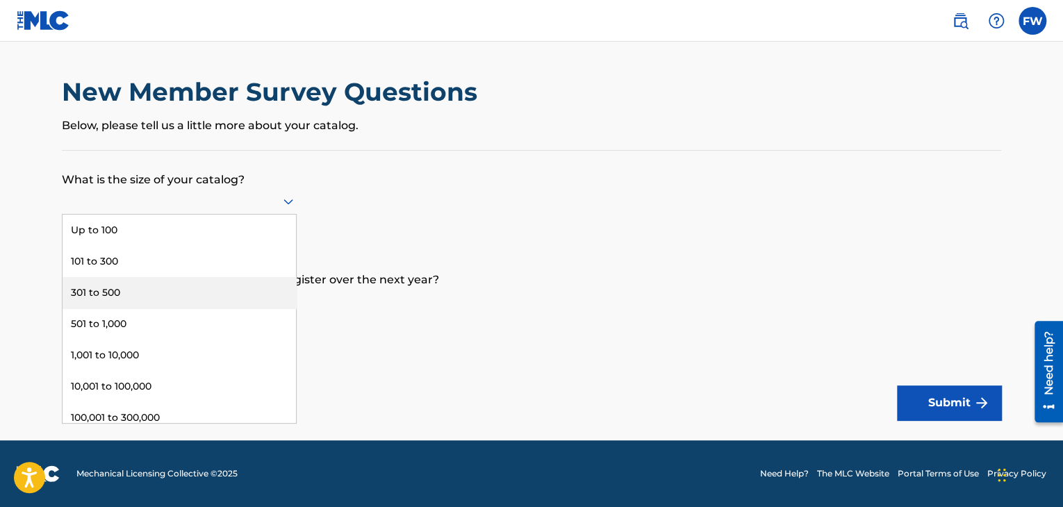
click at [103, 291] on div "301 to 500" at bounding box center [180, 292] width 234 height 31
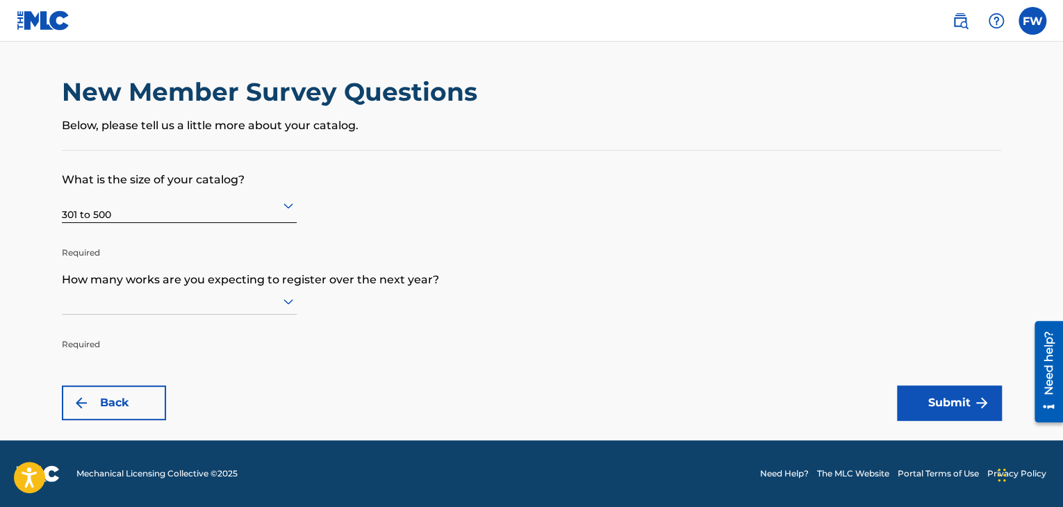
click at [289, 301] on icon at bounding box center [289, 303] width 10 height 6
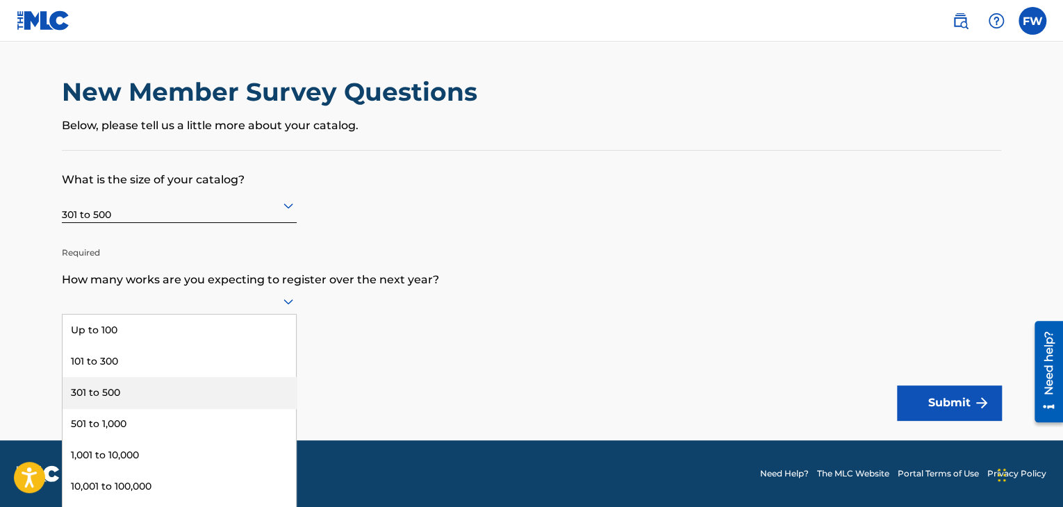
click at [236, 382] on div "301 to 500" at bounding box center [180, 392] width 234 height 31
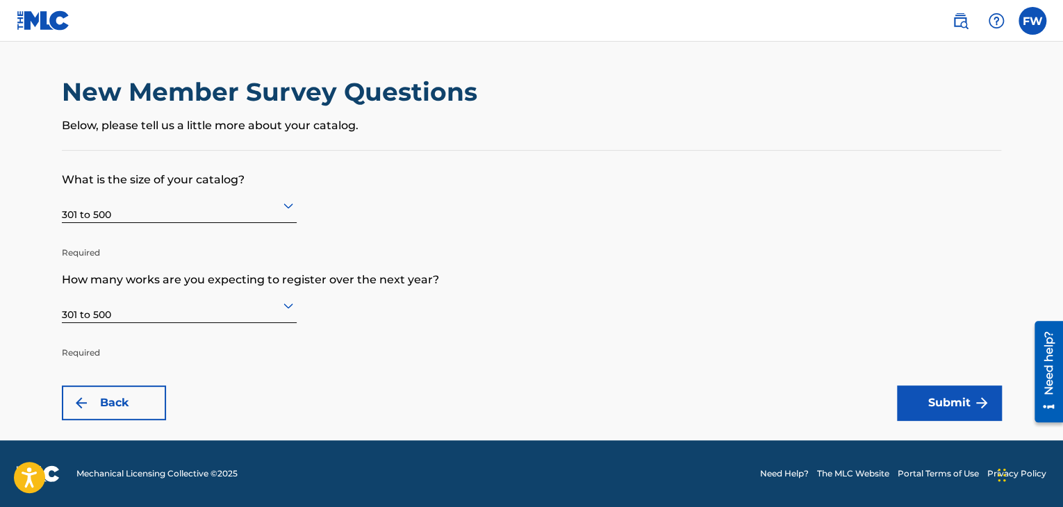
click at [942, 400] on button "Submit" at bounding box center [949, 403] width 104 height 35
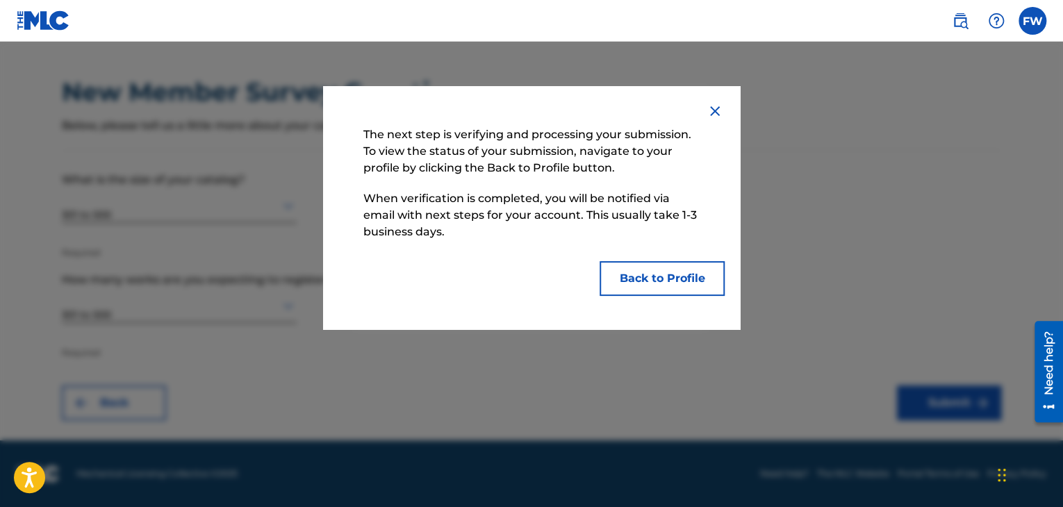
click at [637, 273] on button "Back to Profile" at bounding box center [662, 278] width 125 height 35
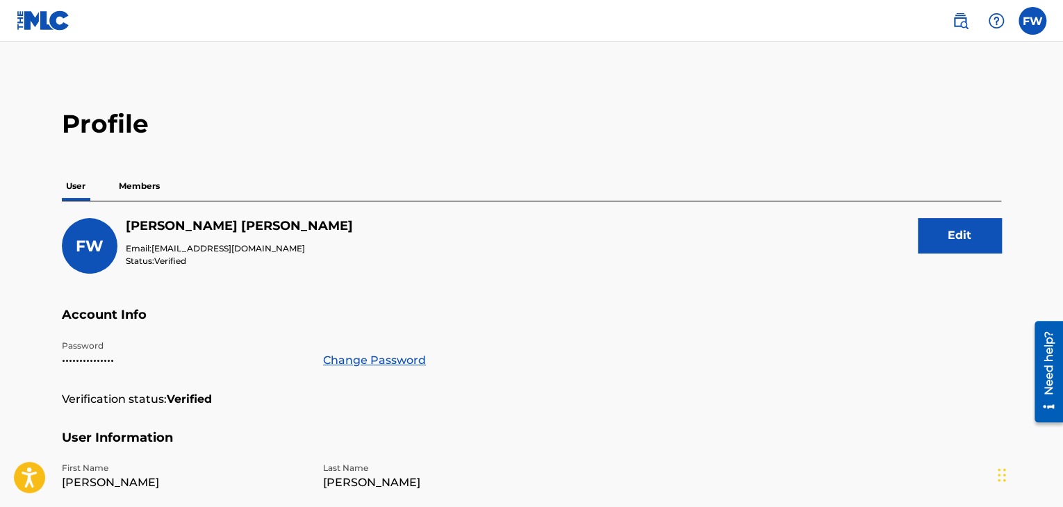
click at [147, 176] on p "Members" at bounding box center [139, 186] width 49 height 29
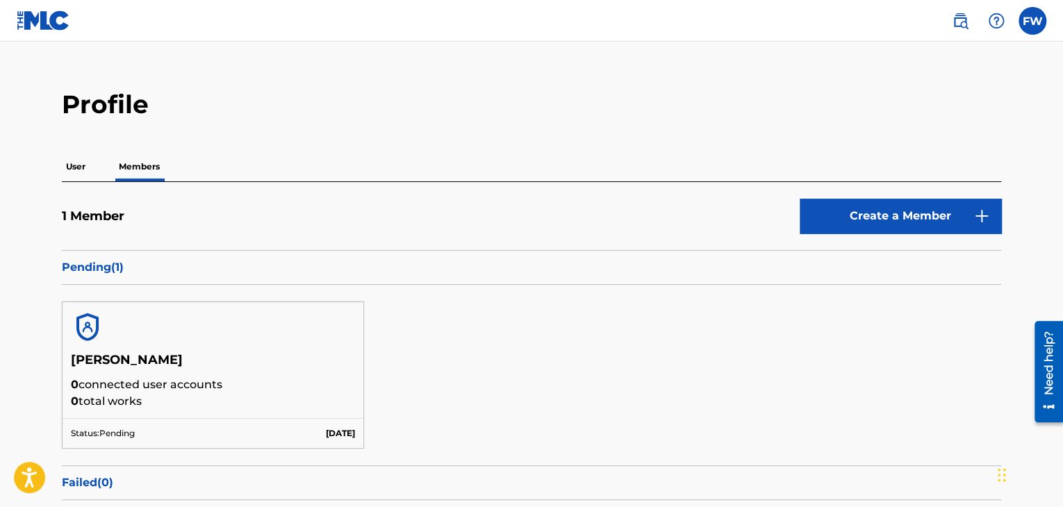
scroll to position [18, 0]
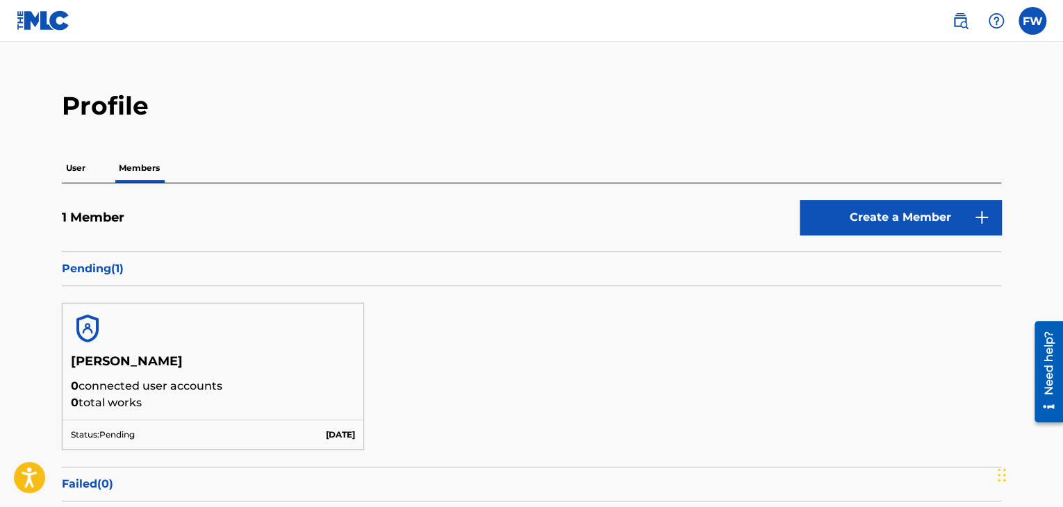
click at [78, 165] on p "User" at bounding box center [76, 168] width 28 height 29
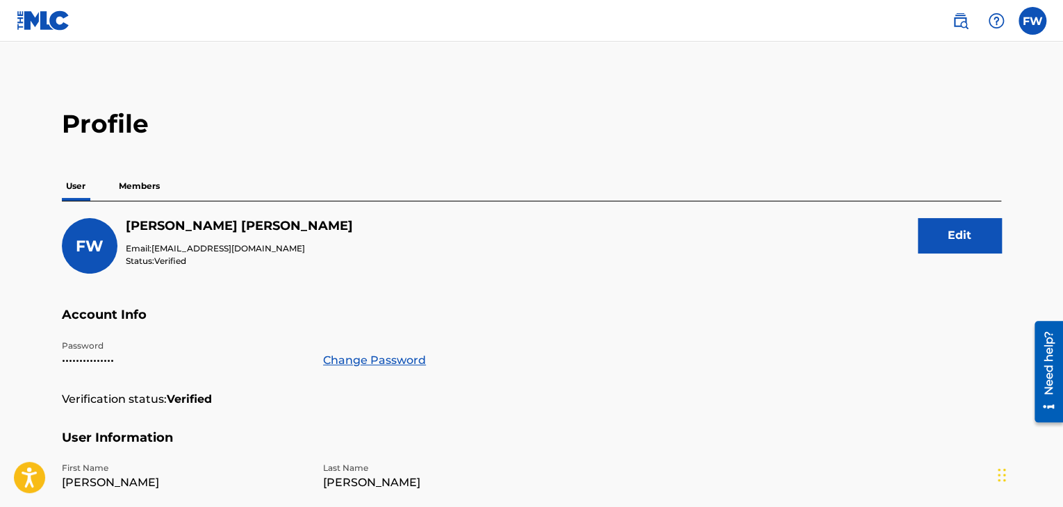
click at [143, 184] on p "Members" at bounding box center [139, 186] width 49 height 29
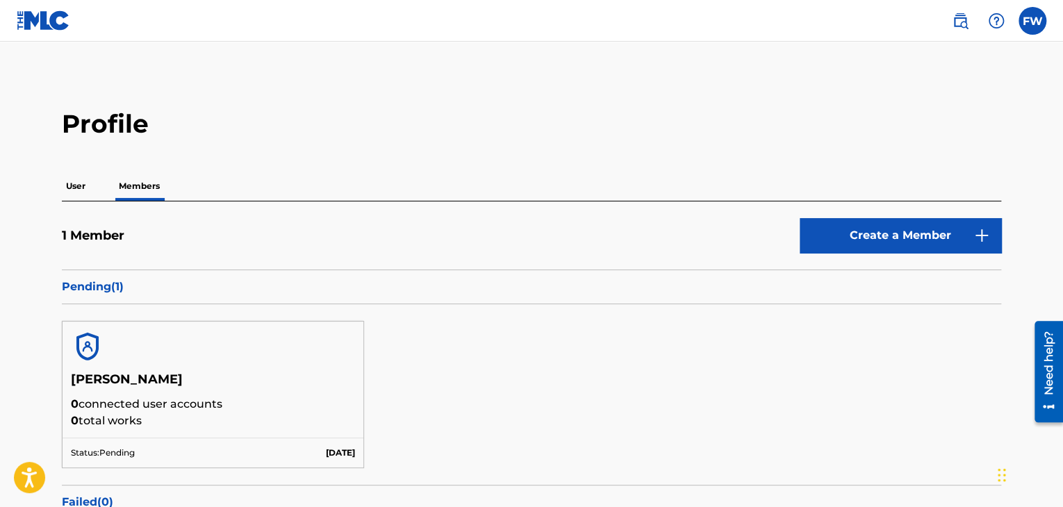
click at [67, 183] on p "User" at bounding box center [76, 186] width 28 height 29
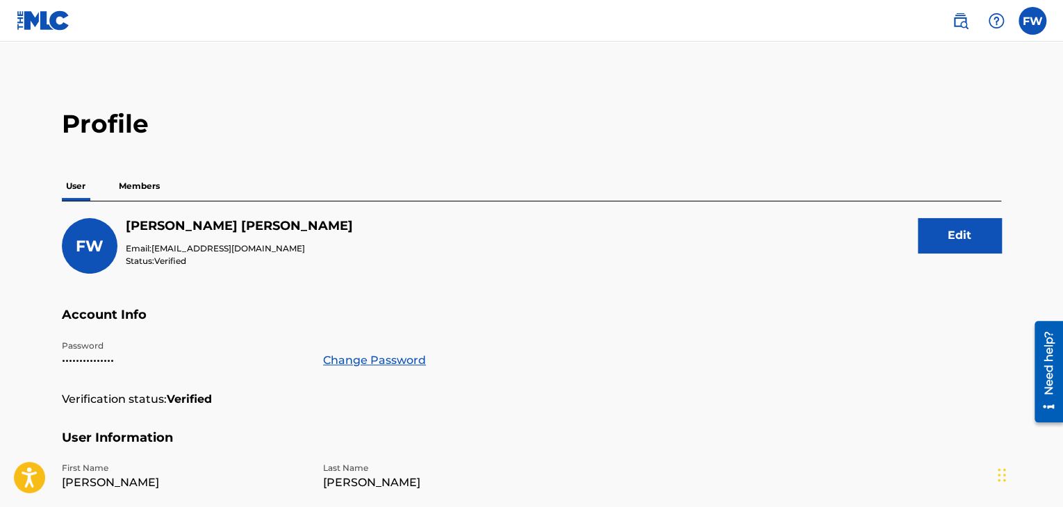
click at [142, 180] on p "Members" at bounding box center [139, 186] width 49 height 29
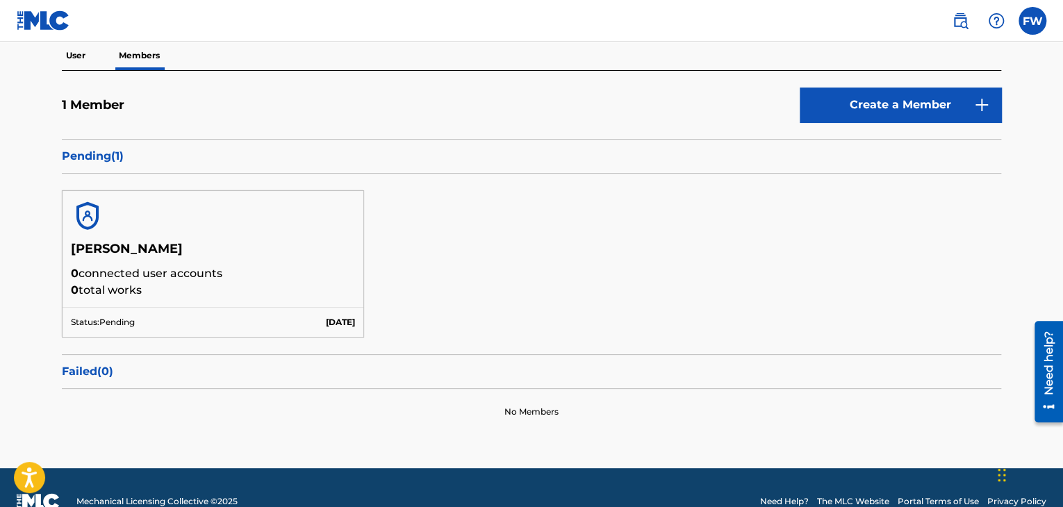
scroll to position [139, 0]
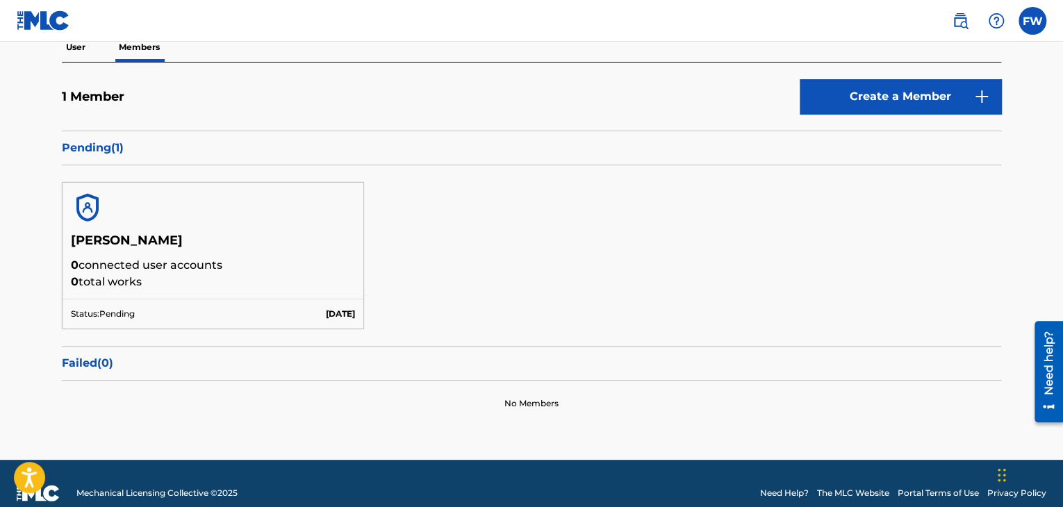
click at [83, 59] on p "User" at bounding box center [76, 47] width 28 height 29
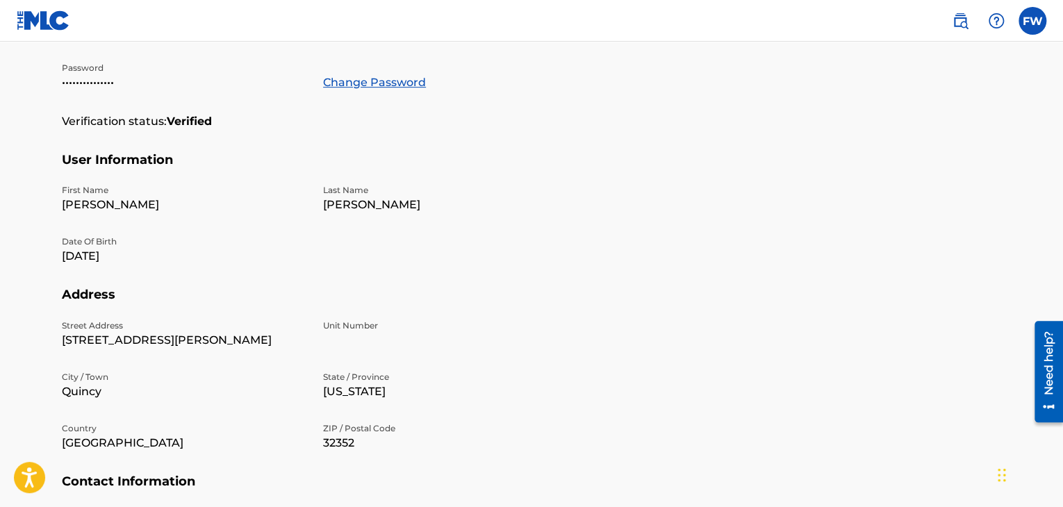
scroll to position [278, 0]
click at [1028, 24] on label at bounding box center [1033, 21] width 28 height 28
click at [1033, 21] on input "FW Frank Wilson melloondabeat@gmail.com Notification Preferences Profile Log out" at bounding box center [1033, 21] width 0 height 0
click at [888, 169] on link "Profile" at bounding box center [896, 173] width 28 height 13
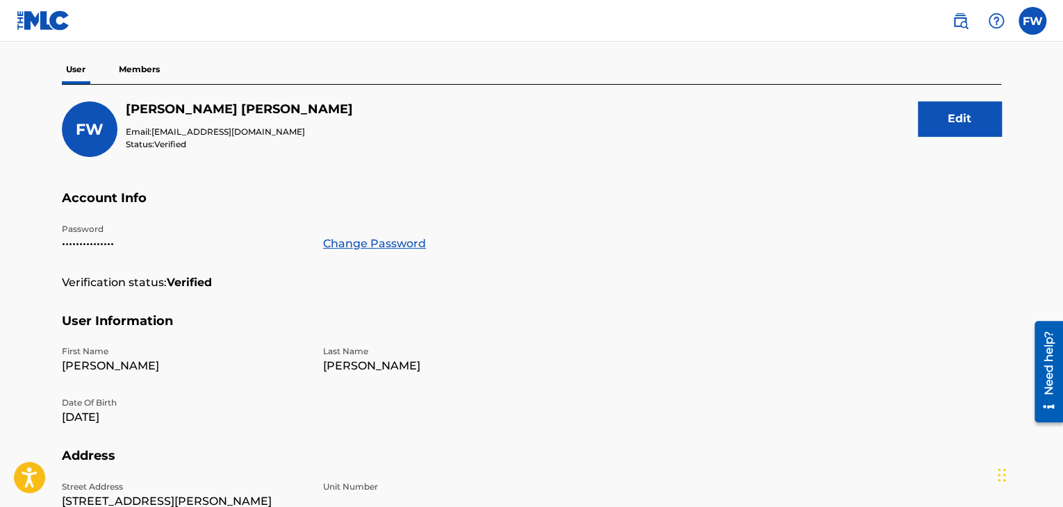
scroll to position [70, 0]
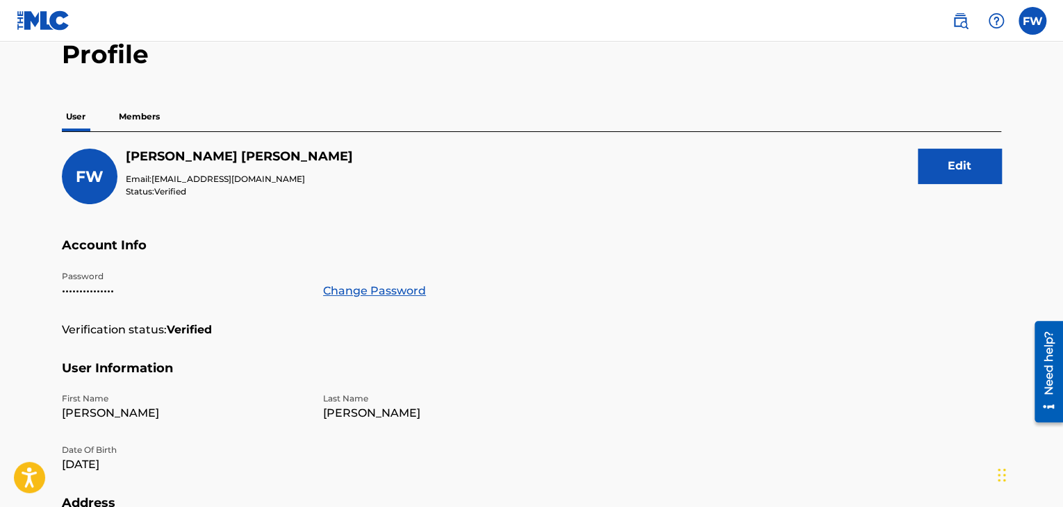
click at [152, 117] on p "Members" at bounding box center [139, 116] width 49 height 29
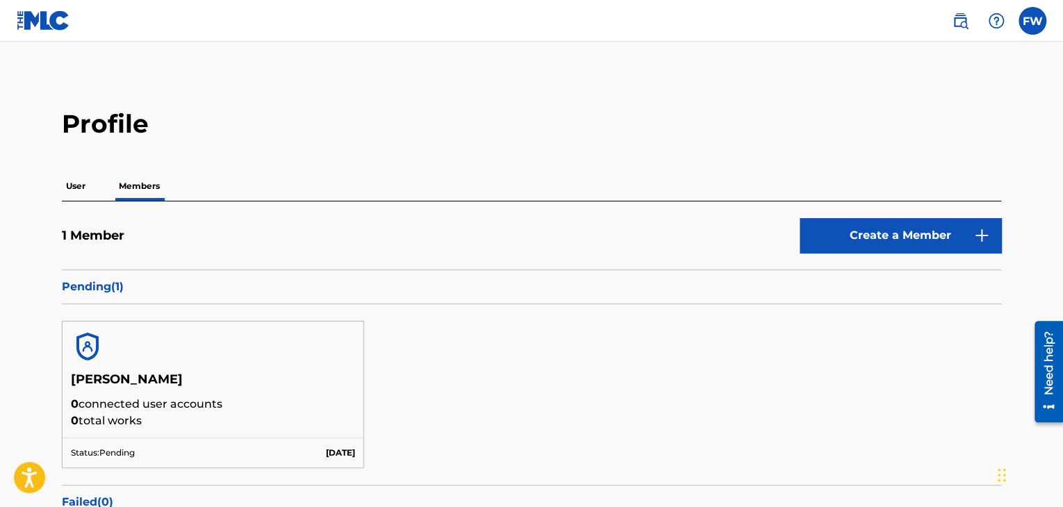
click at [78, 181] on p "User" at bounding box center [76, 186] width 28 height 29
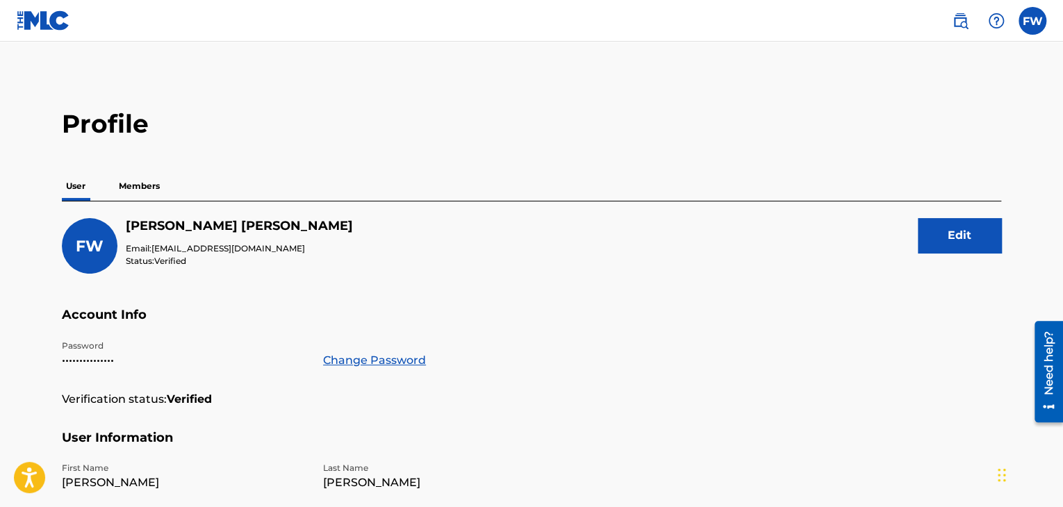
click at [1032, 17] on label at bounding box center [1033, 21] width 28 height 28
click at [1033, 21] on input "FW Frank Wilson melloondabeat@gmail.com Notification Preferences Profile Log out" at bounding box center [1033, 21] width 0 height 0
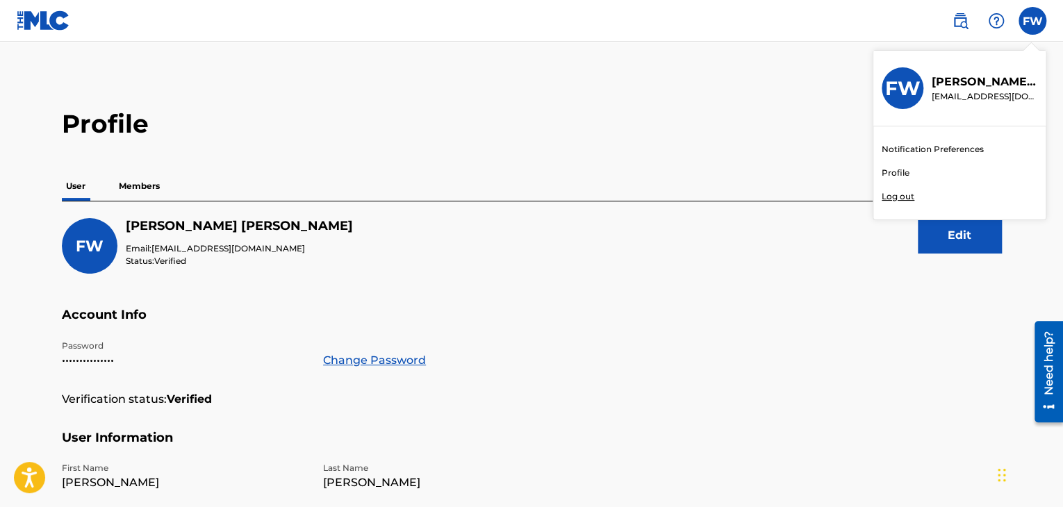
click at [938, 153] on link "Notification Preferences" at bounding box center [933, 149] width 102 height 13
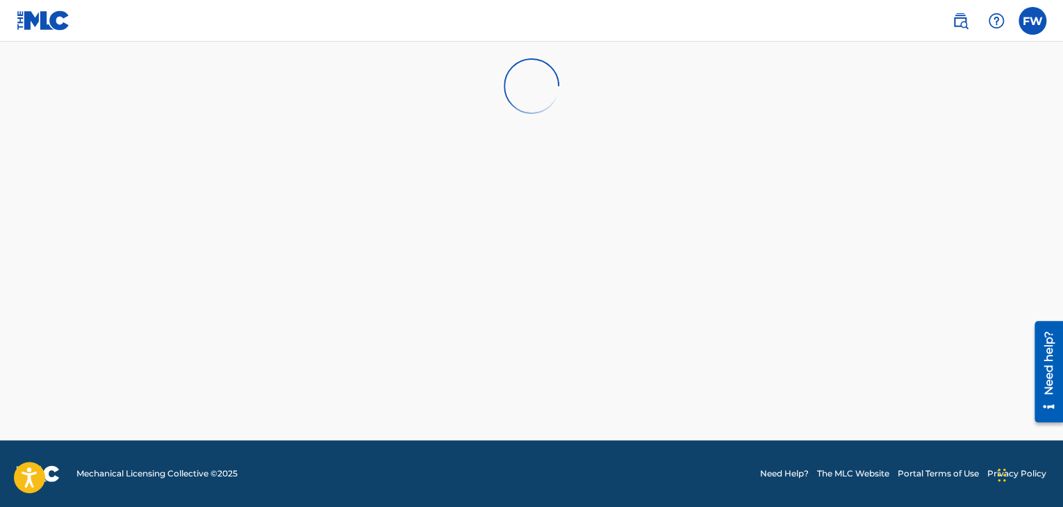
click at [1037, 19] on label at bounding box center [1033, 21] width 28 height 28
click at [1033, 21] on input "FW Frank Wilson melloondabeat@gmail.com Notification Preferences Profile Log out" at bounding box center [1033, 21] width 0 height 0
click at [894, 95] on h3 "FW" at bounding box center [902, 88] width 35 height 24
click at [1033, 21] on input "FW Frank Wilson melloondabeat@gmail.com Notification Preferences Profile Log out" at bounding box center [1033, 21] width 0 height 0
click at [959, 76] on p "Frank Wilson" at bounding box center [985, 82] width 106 height 17
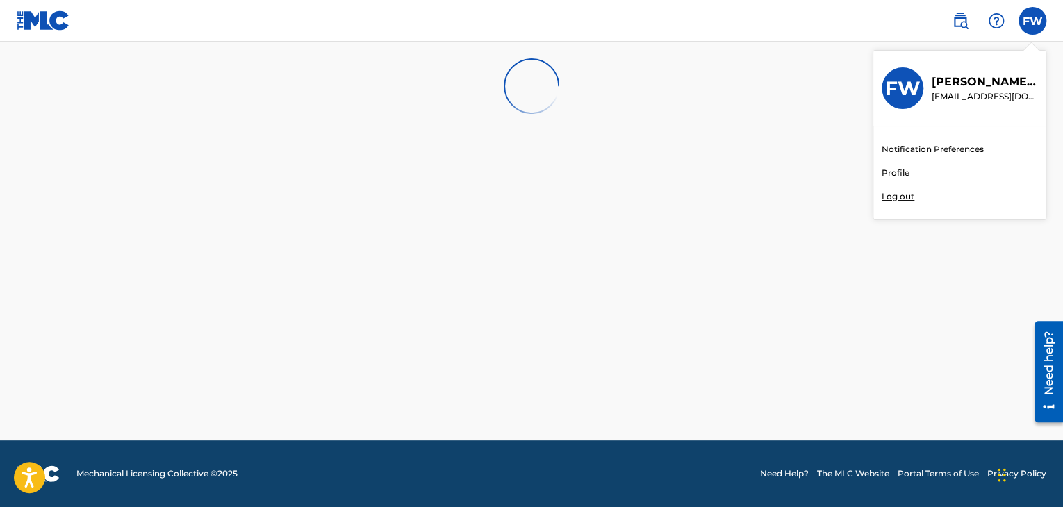
click at [1033, 21] on input "FW Frank Wilson melloondabeat@gmail.com Notification Preferences Profile Log out" at bounding box center [1033, 21] width 0 height 0
click at [899, 168] on link "Profile" at bounding box center [896, 173] width 28 height 13
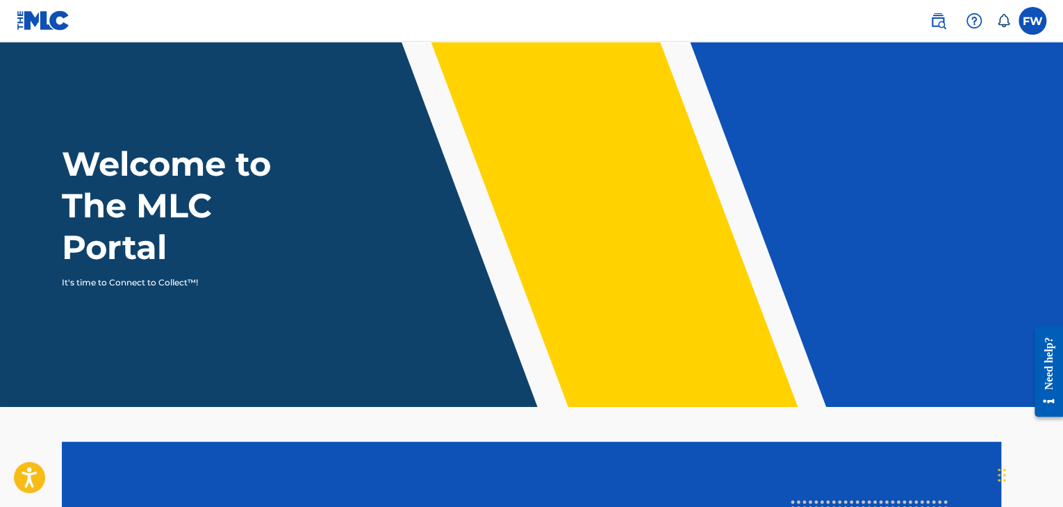
click at [931, 41] on nav "FW FW [PERSON_NAME] [EMAIL_ADDRESS][DOMAIN_NAME] Notification Preferences Profi…" at bounding box center [531, 21] width 1063 height 42
